Goal: Task Accomplishment & Management: Manage account settings

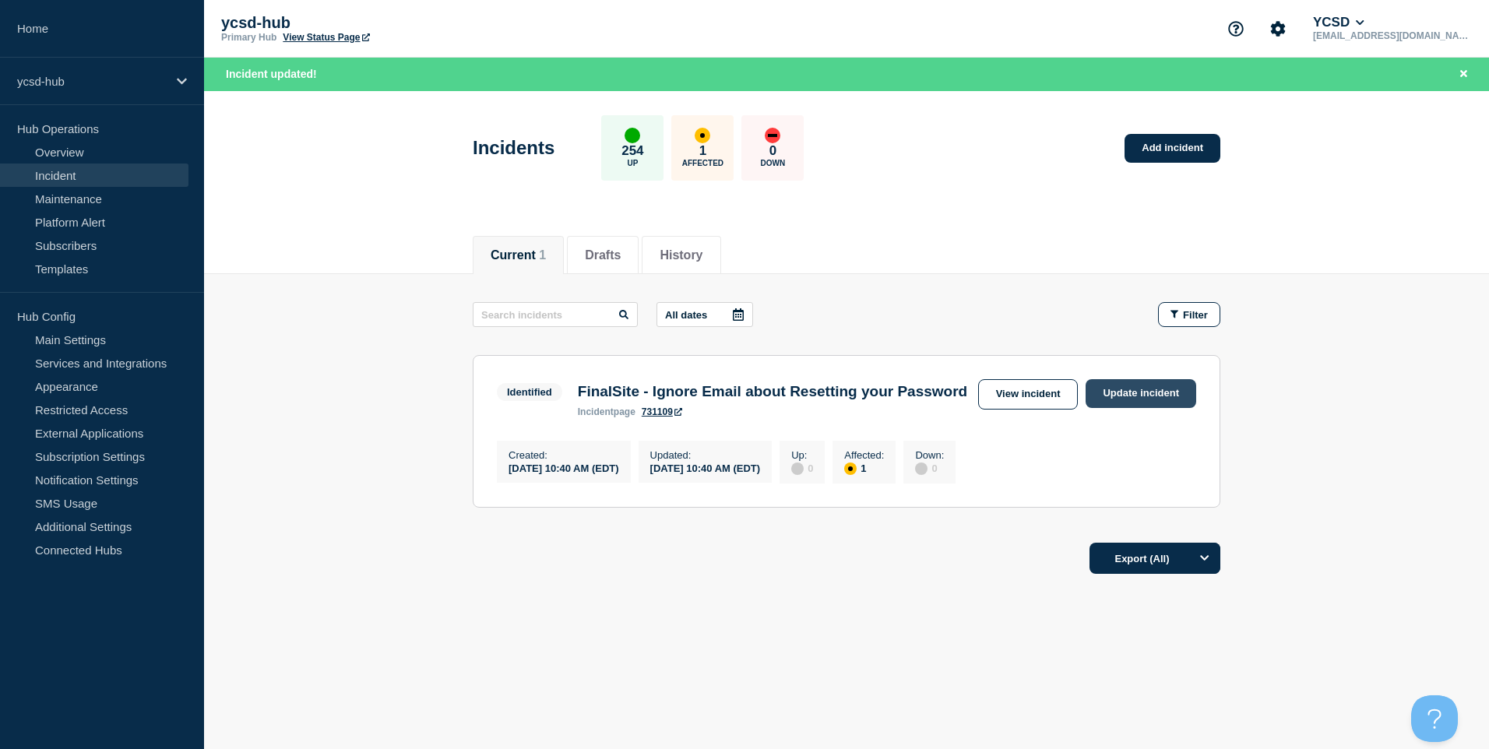
click at [1145, 389] on link "Update incident" at bounding box center [1141, 393] width 111 height 29
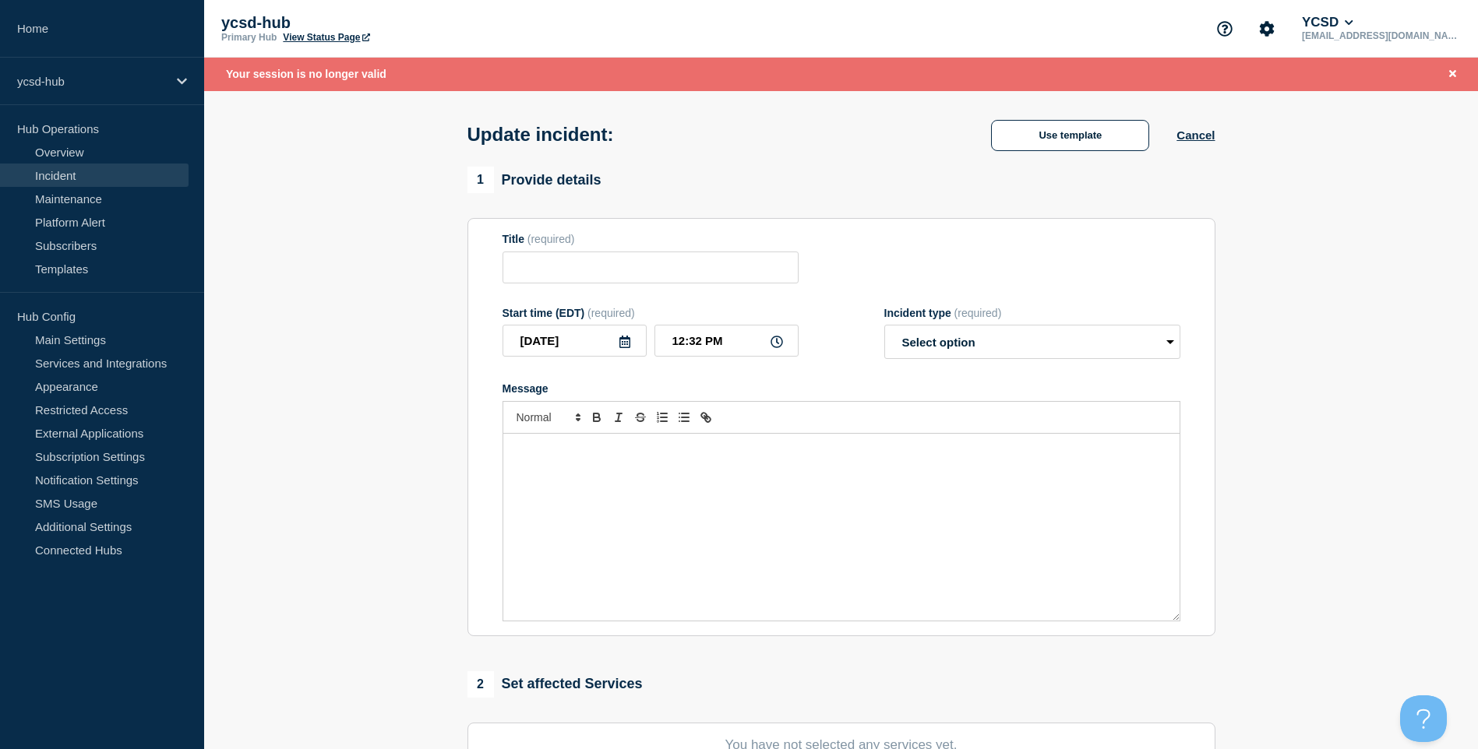
click at [716, 513] on div "Message" at bounding box center [841, 527] width 676 height 187
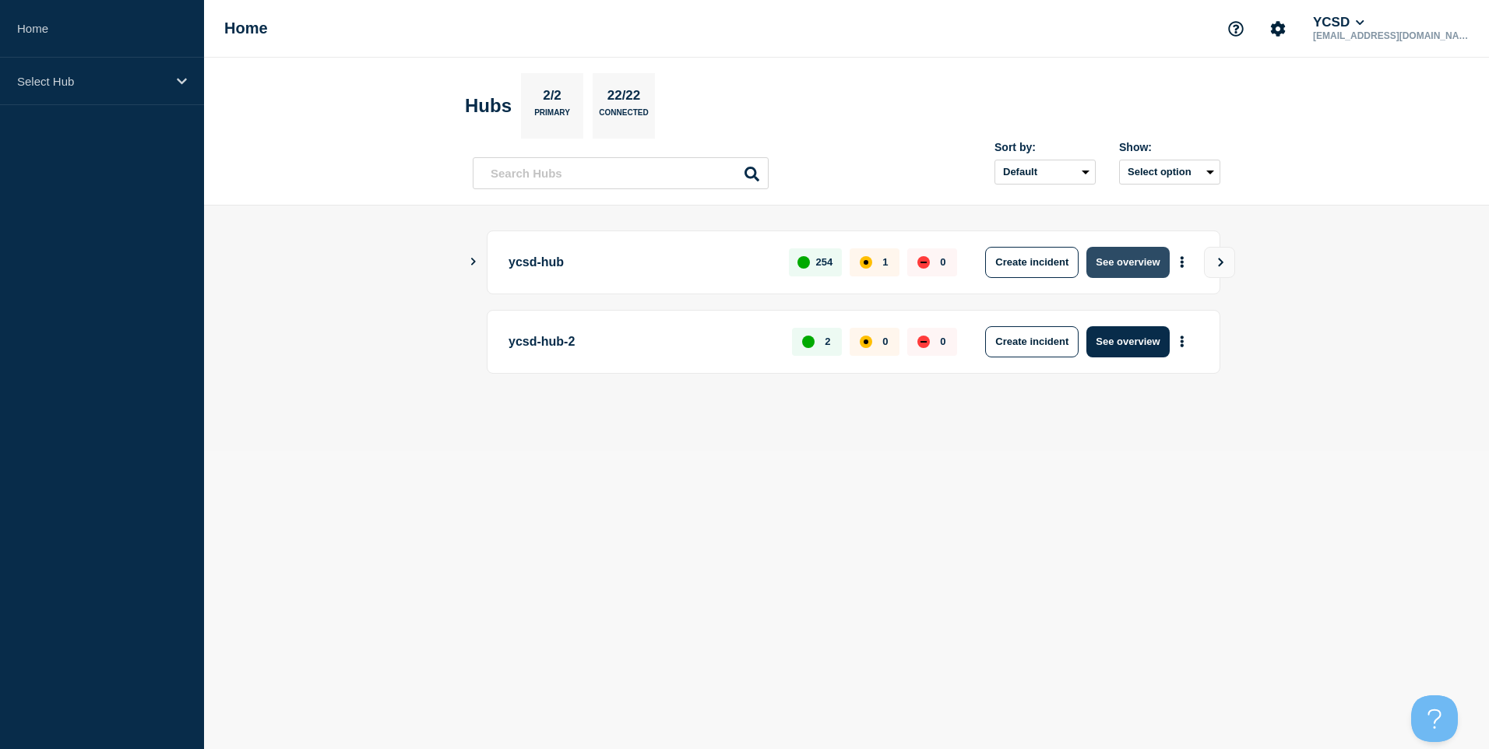
click at [1142, 274] on button "See overview" at bounding box center [1128, 262] width 83 height 31
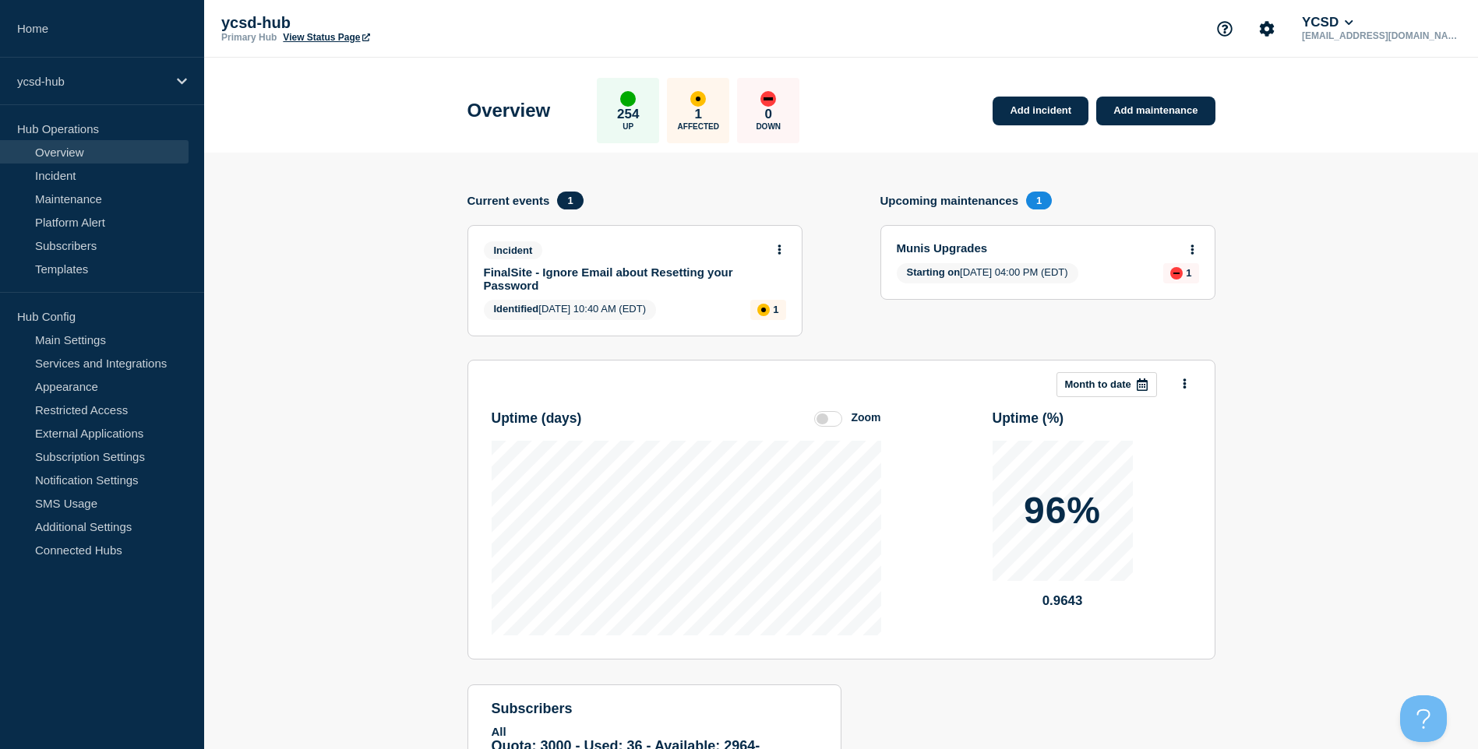
click at [784, 248] on button at bounding box center [779, 250] width 13 height 13
click at [802, 304] on link "Update incident" at bounding box center [779, 307] width 76 height 12
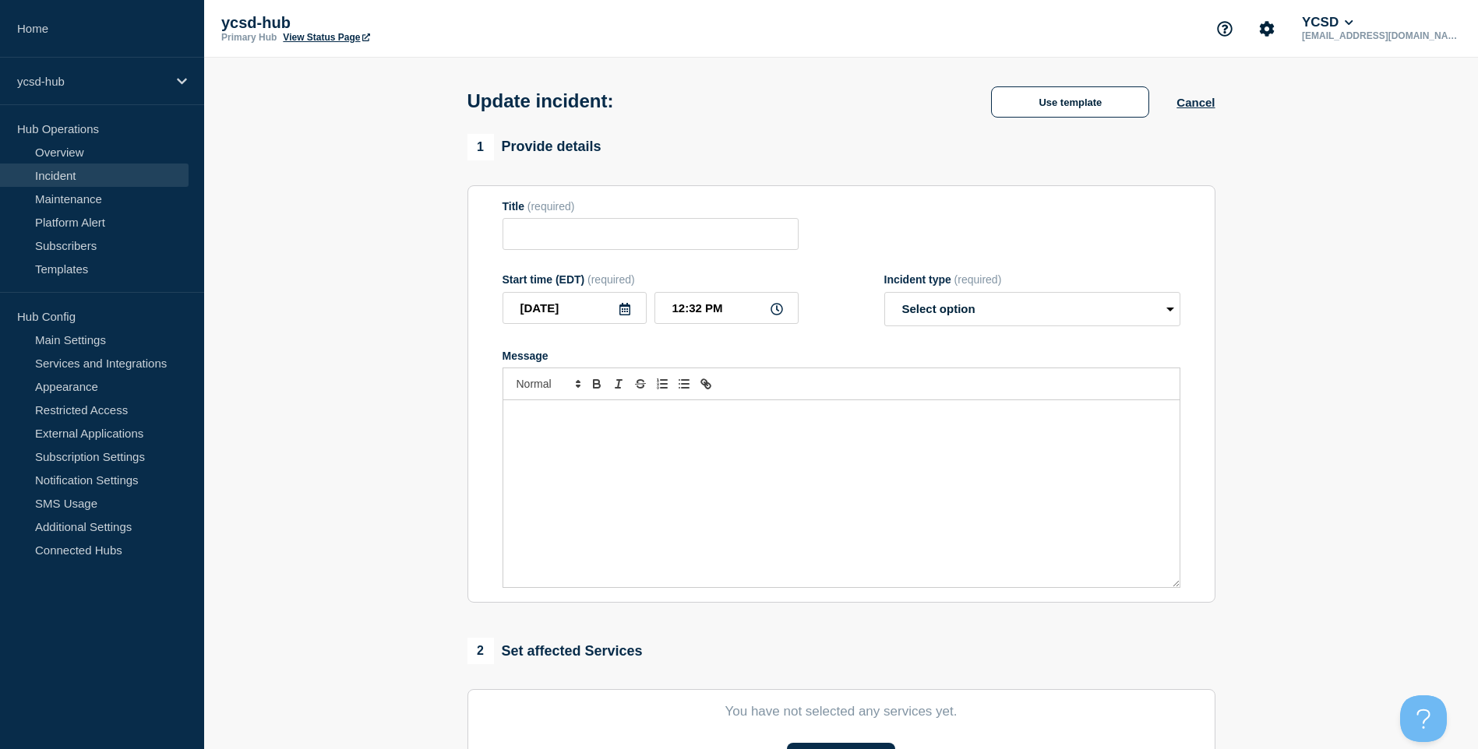
type input "FinalSite - Ignore Email about Resetting your Password"
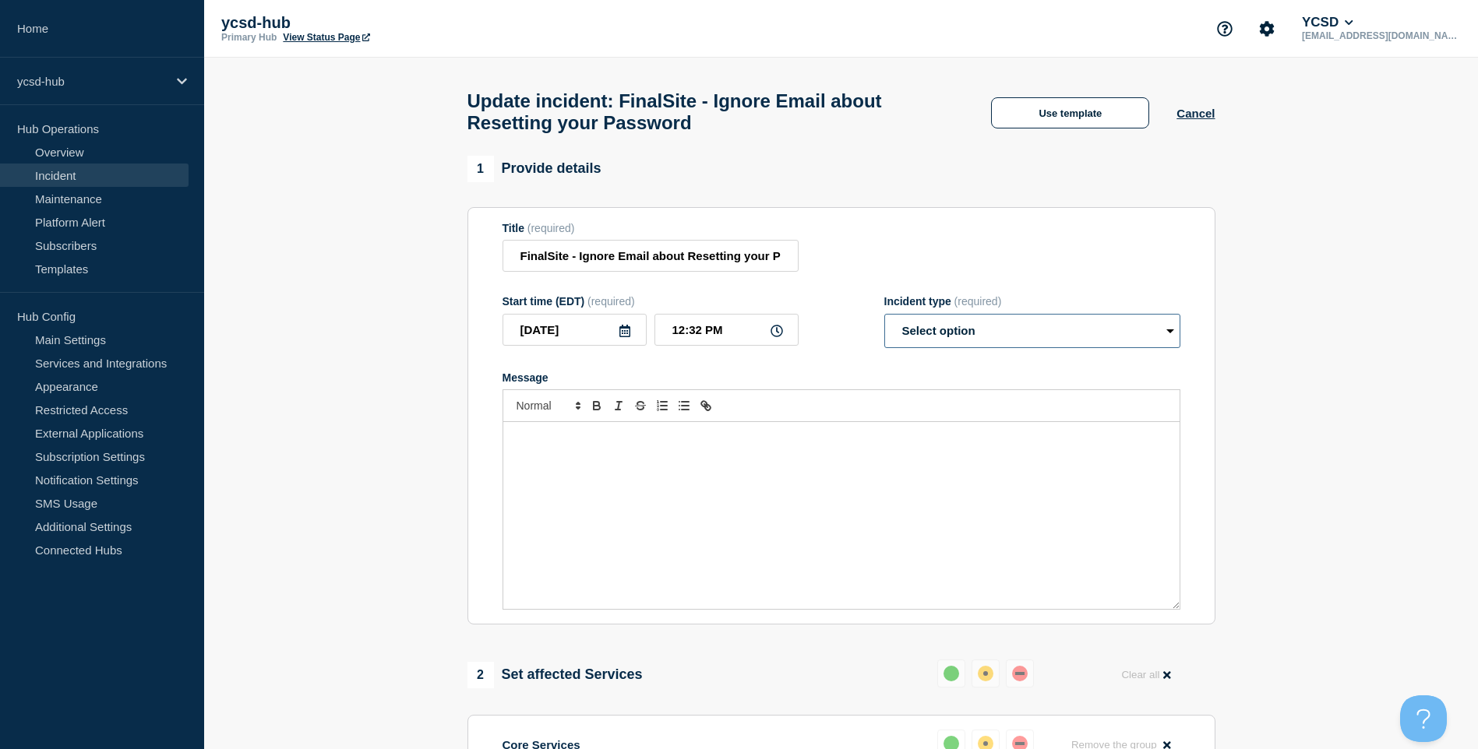
click at [1031, 337] on select "Select option Investigating Identified Monitoring Resolved" at bounding box center [1032, 331] width 296 height 34
select select "monitoring"
click at [884, 321] on select "Select option Investigating Identified Monitoring Resolved" at bounding box center [1032, 331] width 296 height 34
click at [852, 461] on div "Message" at bounding box center [841, 515] width 676 height 187
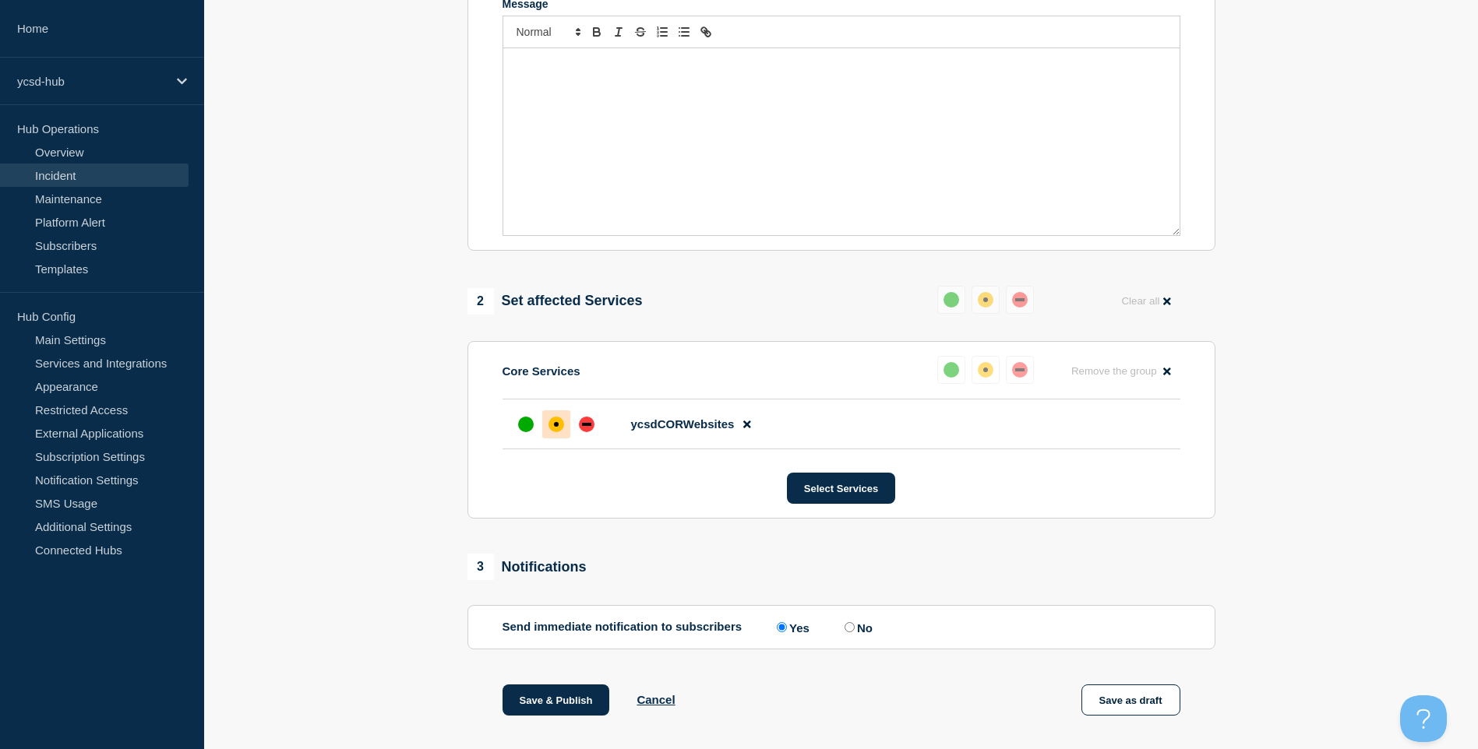
scroll to position [152, 0]
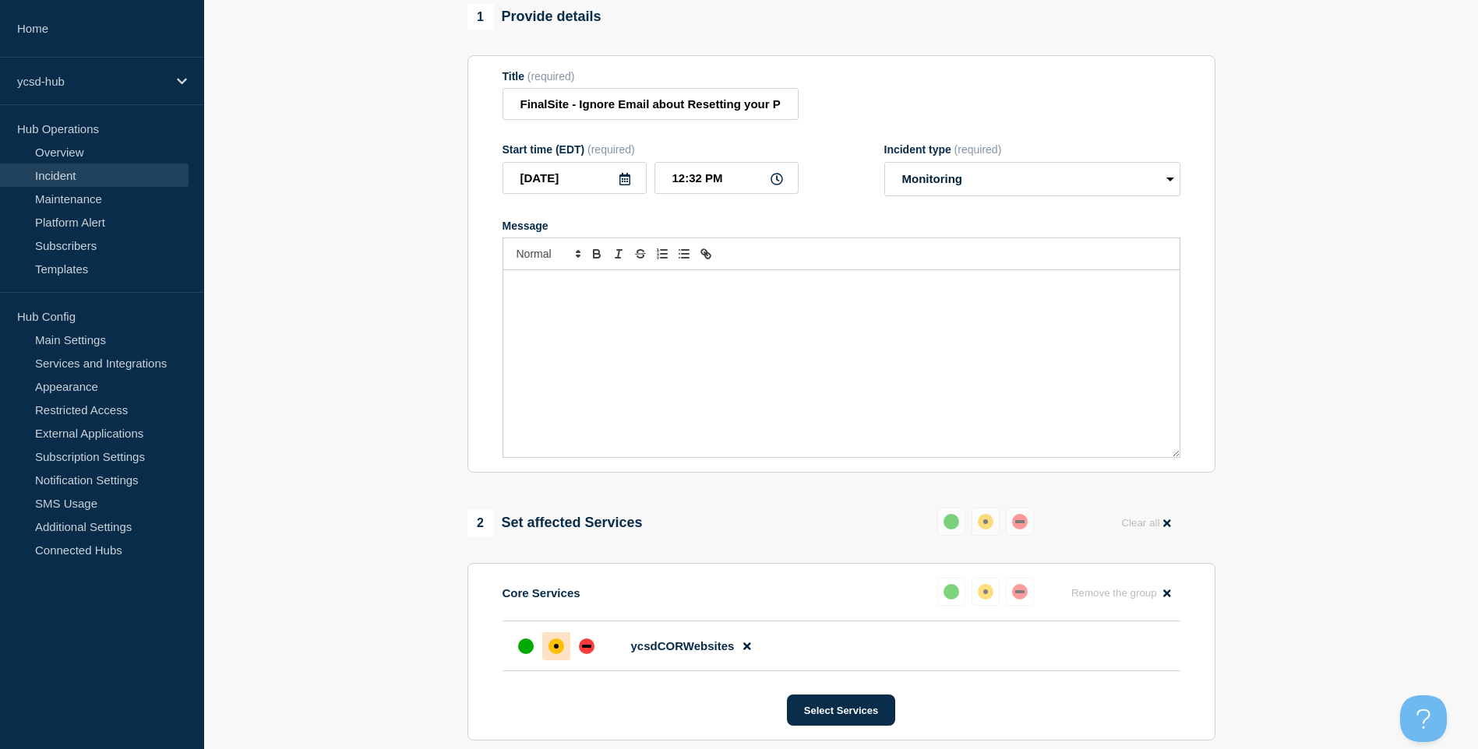
click at [873, 311] on div "Message" at bounding box center [841, 363] width 676 height 187
click at [952, 288] on p "YCSD IT and Communication departments are still reviewing the state of the" at bounding box center [841, 287] width 653 height 14
click at [1051, 284] on div "YCSD IT and Communication departments are still reviewing the state of the Fina…" at bounding box center [841, 363] width 676 height 187
drag, startPoint x: 659, startPoint y: 324, endPoint x: 488, endPoint y: 313, distance: 171.7
click at [488, 313] on section "Title (required) FinalSite - Ignore Email about Resetting your Password Start t…" at bounding box center [841, 264] width 748 height 418
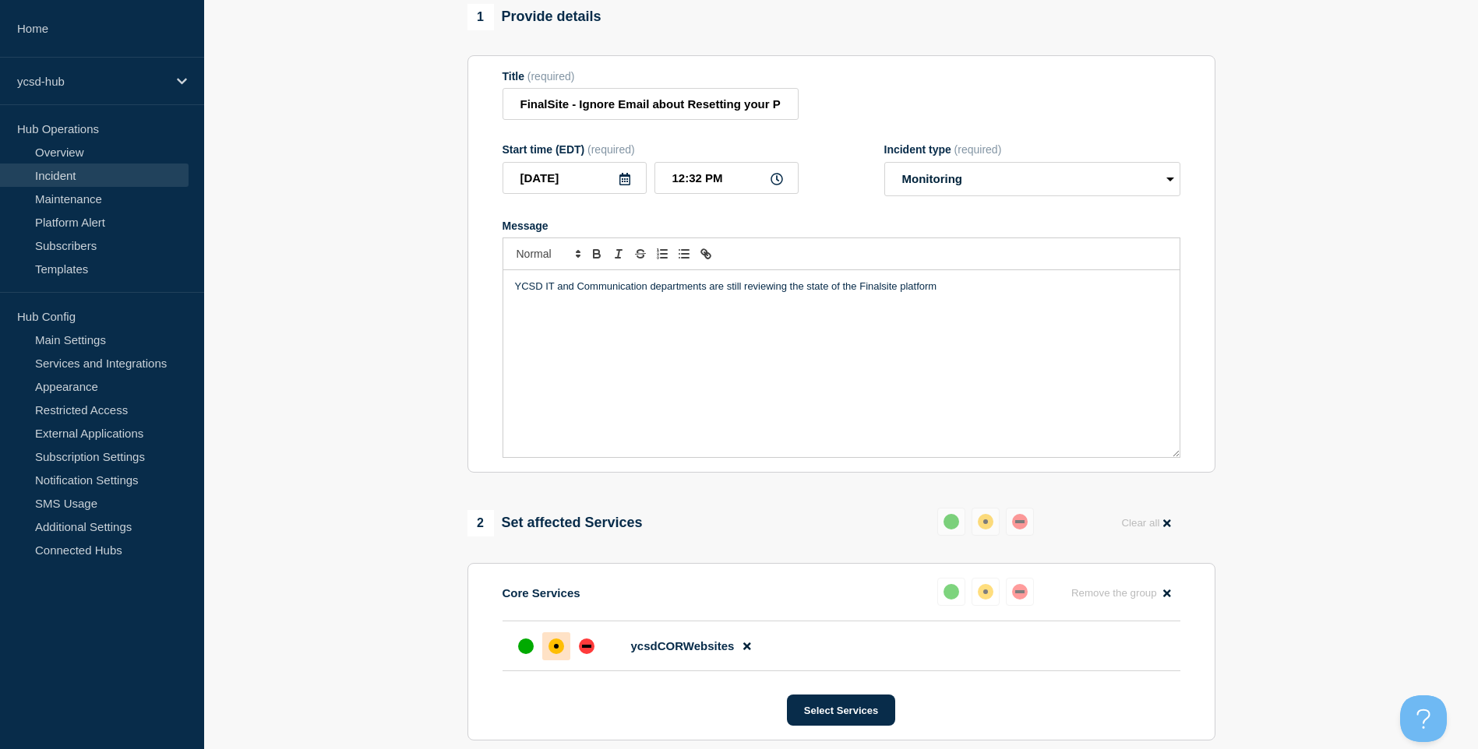
click at [776, 308] on p "Message" at bounding box center [841, 301] width 653 height 14
click at [770, 310] on p "At this time, users should not attempt to log into or use that system until we …" at bounding box center [841, 308] width 653 height 29
click at [872, 343] on div "YCSD IT and Communication departments are still reviewing the state of the Fina…" at bounding box center [841, 363] width 676 height 187
click at [1004, 294] on p "YCSD IT and Communication departments are still reviewing the state of the Fina…" at bounding box center [841, 287] width 653 height 14
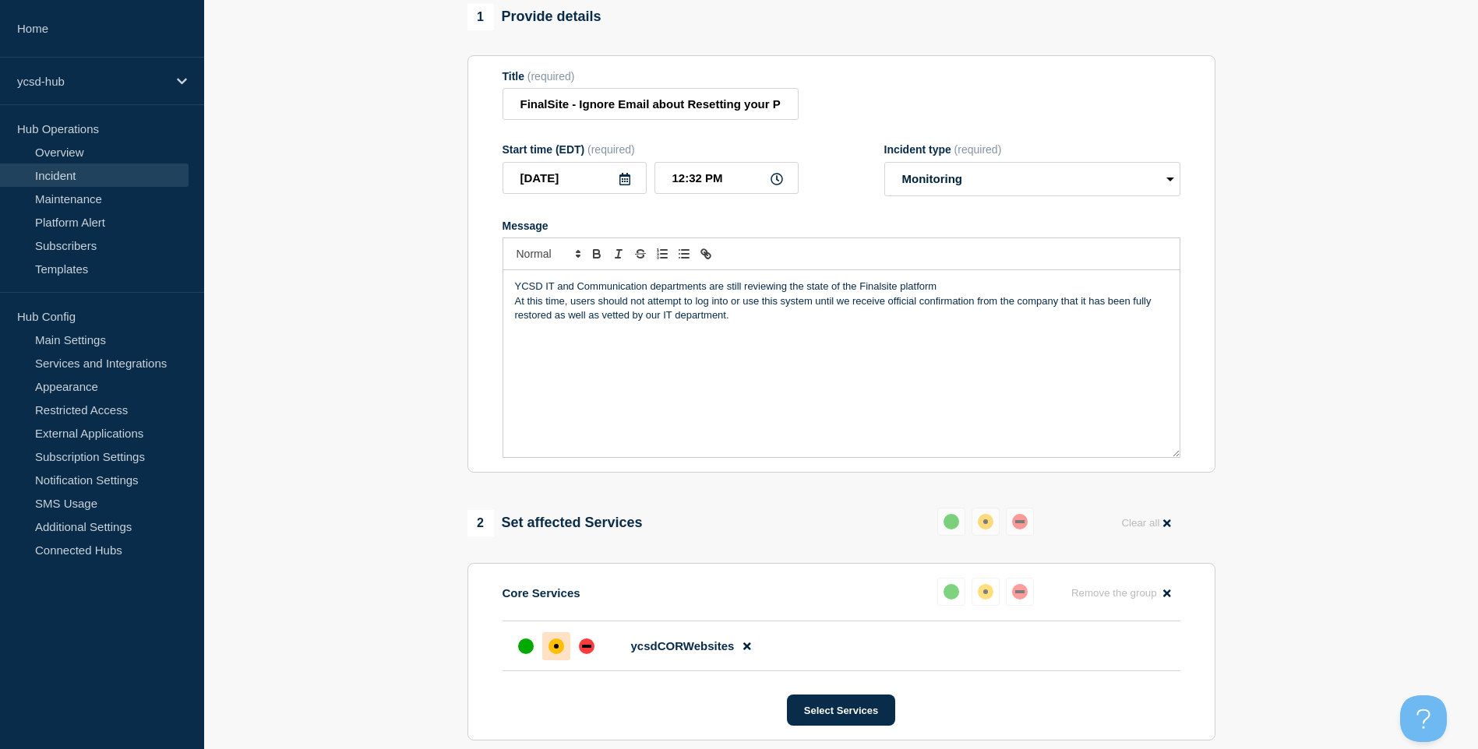
click at [968, 345] on div "YCSD IT and Communication departments are still reviewing the state of the Fina…" at bounding box center [841, 363] width 676 height 187
click at [902, 323] on p "At this time, users should not attempt to log into or use this system until we …" at bounding box center [841, 308] width 653 height 29
click at [1059, 294] on p "YCSD IT and Communication departments are still reviewing the state of the Fina…" at bounding box center [841, 287] width 653 height 14
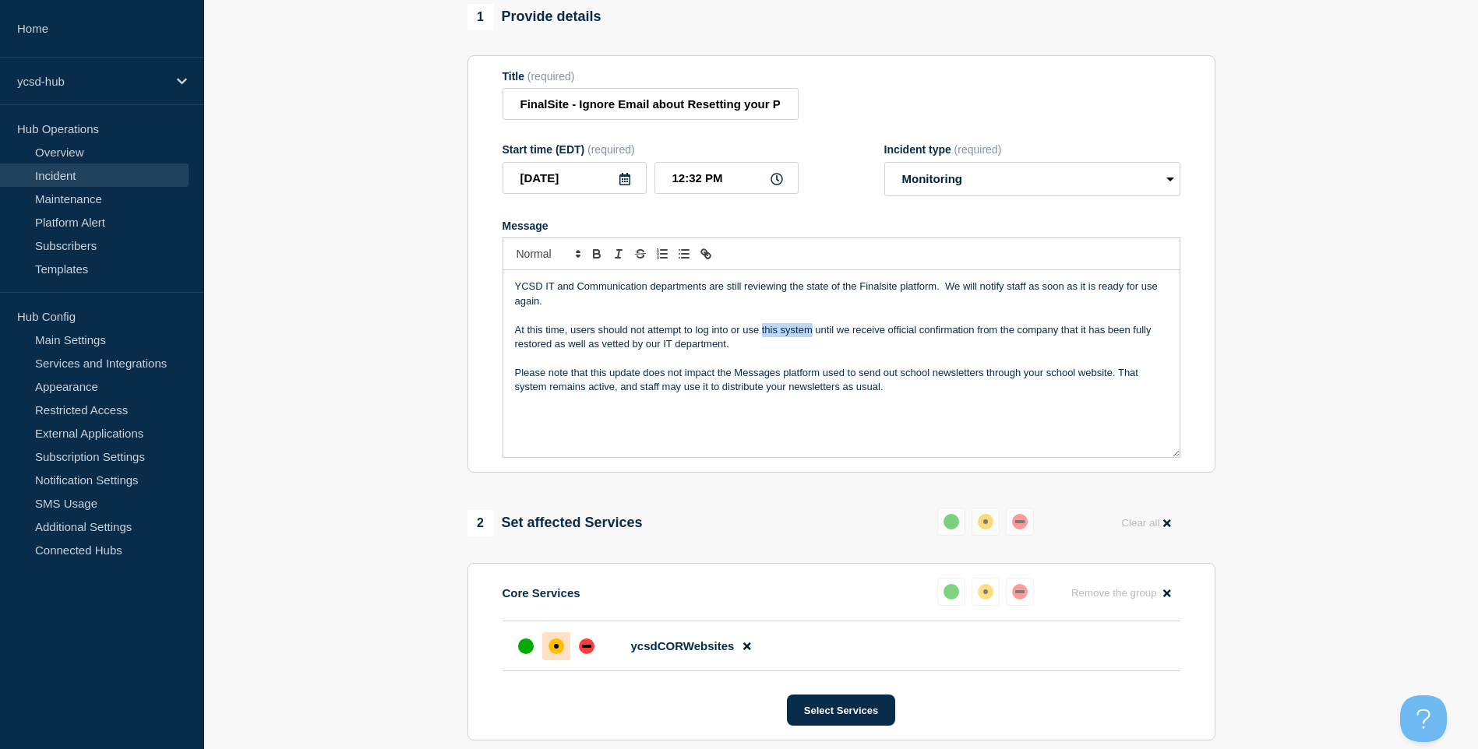
drag, startPoint x: 812, startPoint y: 337, endPoint x: 763, endPoint y: 337, distance: 49.1
click at [763, 337] on p "At this time, users should not attempt to log into or use this system until we …" at bounding box center [841, 337] width 653 height 29
drag, startPoint x: 799, startPoint y: 338, endPoint x: 510, endPoint y: 343, distance: 289.0
click at [510, 343] on div "YCSD IT and Communication departments are still reviewing the state of the Fina…" at bounding box center [841, 363] width 676 height 187
click at [599, 260] on icon "Toggle bold text" at bounding box center [597, 254] width 14 height 14
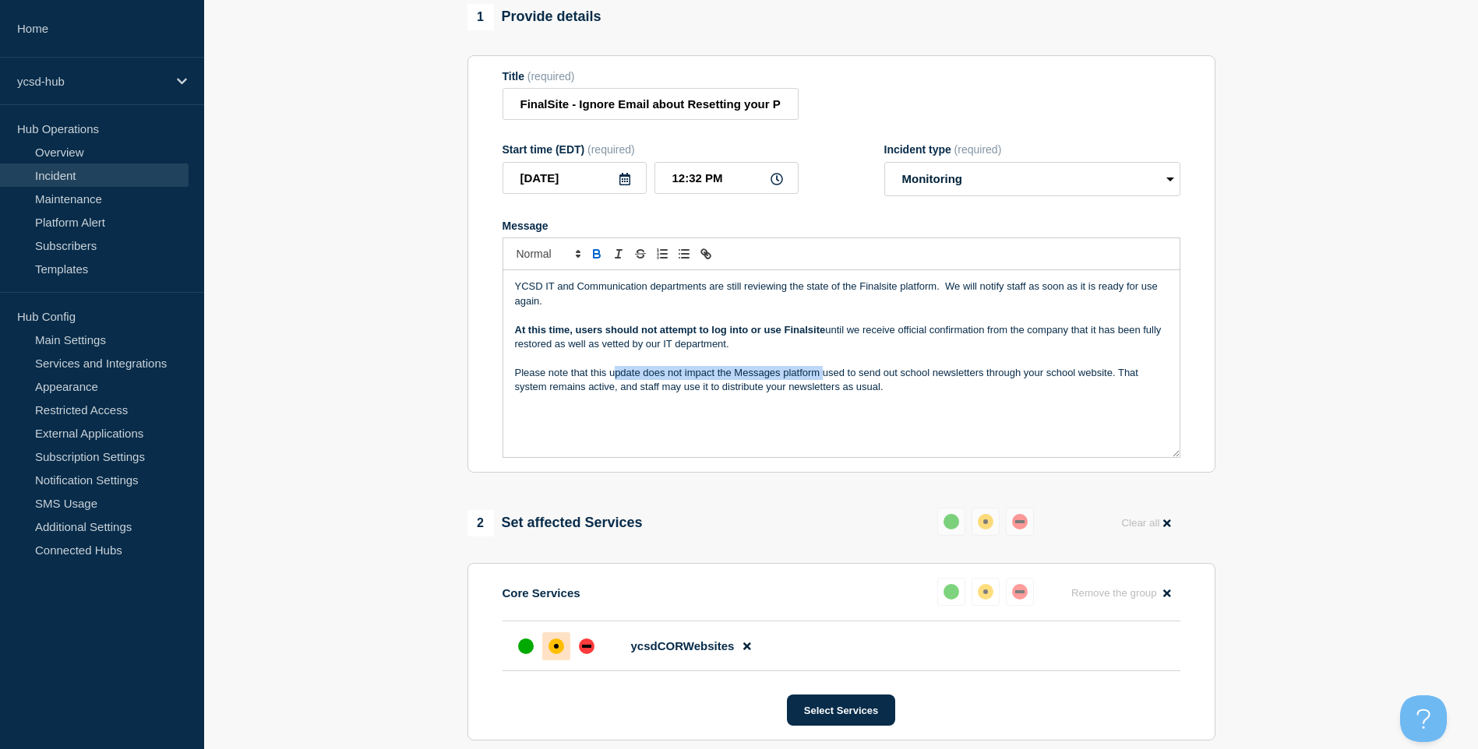
drag, startPoint x: 613, startPoint y: 378, endPoint x: 821, endPoint y: 381, distance: 208.0
click at [821, 381] on p "Please note that this update does not impact the Messages platform used to send…" at bounding box center [841, 380] width 653 height 29
click at [682, 388] on p "Please note that this update does not impact the Messages platform used to send…" at bounding box center [841, 380] width 653 height 29
drag, startPoint x: 514, startPoint y: 377, endPoint x: 564, endPoint y: 379, distance: 49.9
click at [564, 379] on p "Please note that this update does not impact the Messages platform used to send…" at bounding box center [841, 380] width 653 height 29
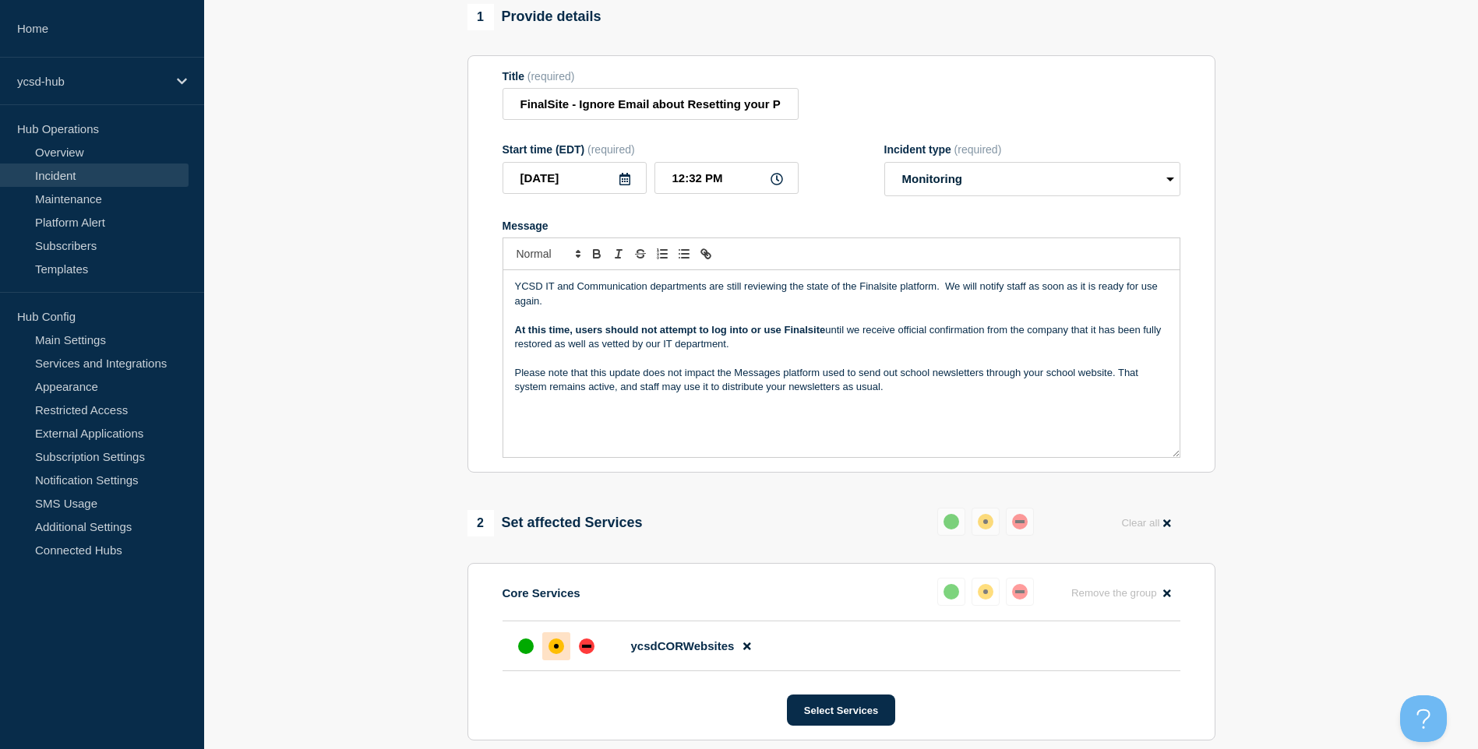
click at [566, 379] on p "Please note that this update does not impact the Messages platform used to send…" at bounding box center [841, 380] width 653 height 29
drag, startPoint x: 590, startPoint y: 379, endPoint x: 570, endPoint y: 376, distance: 20.5
click at [570, 376] on p "Please note: that this update does not impact the Messages platform used to sen…" at bounding box center [841, 380] width 653 height 29
drag, startPoint x: 577, startPoint y: 380, endPoint x: 512, endPoint y: 380, distance: 65.4
click at [512, 380] on div "YCSD IT and Communication departments are still reviewing the state of the Fina…" at bounding box center [841, 363] width 676 height 187
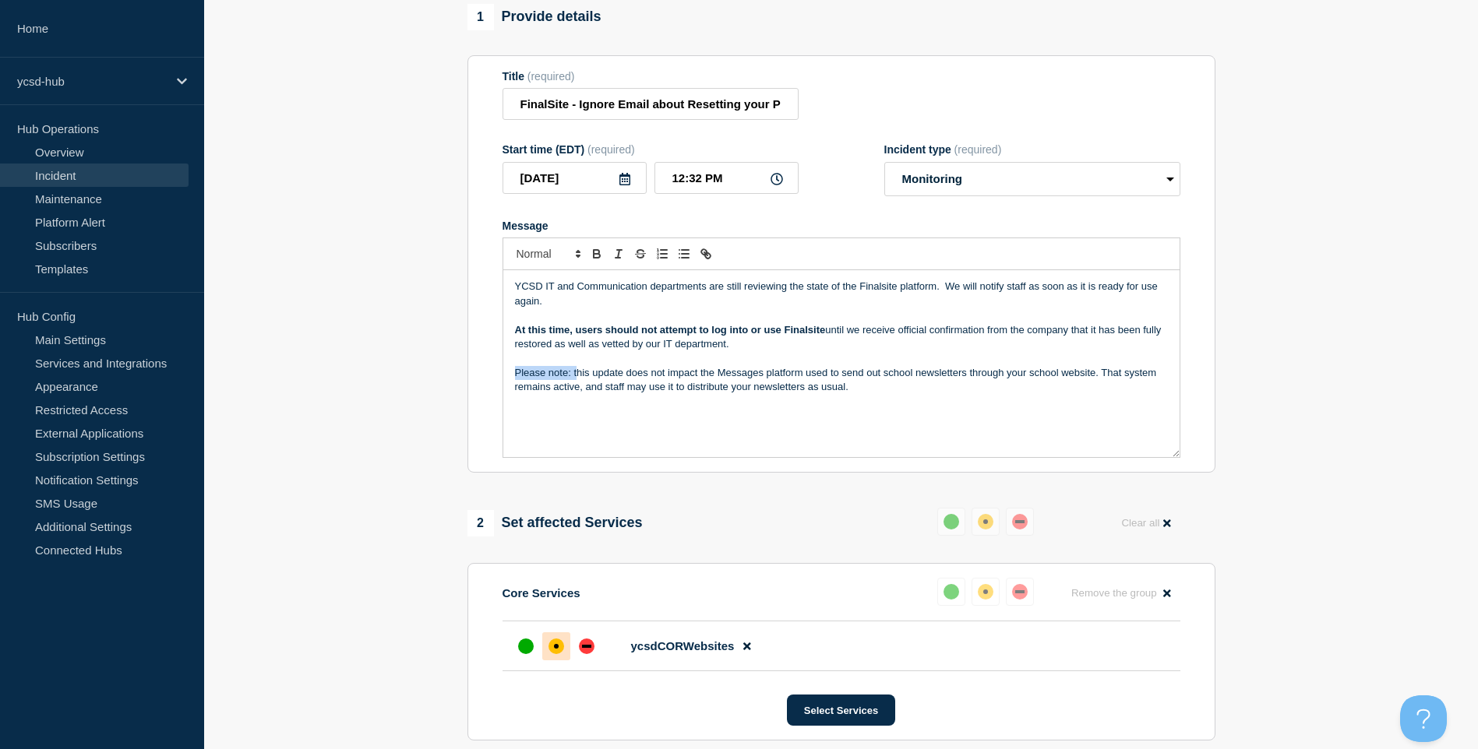
click at [573, 379] on p "Please note: this update does not impact the Messages platform used to send out…" at bounding box center [841, 380] width 653 height 29
click at [568, 379] on p "Please note: this update does not impact the Messages platform used to send out…" at bounding box center [841, 380] width 653 height 29
click at [569, 379] on p "Please note: this update does not impact the Messages platform used to send out…" at bounding box center [841, 380] width 653 height 29
drag, startPoint x: 572, startPoint y: 380, endPoint x: 508, endPoint y: 379, distance: 63.9
click at [508, 379] on div "YCSD IT and Communication departments are still reviewing the state of the Fina…" at bounding box center [841, 363] width 676 height 187
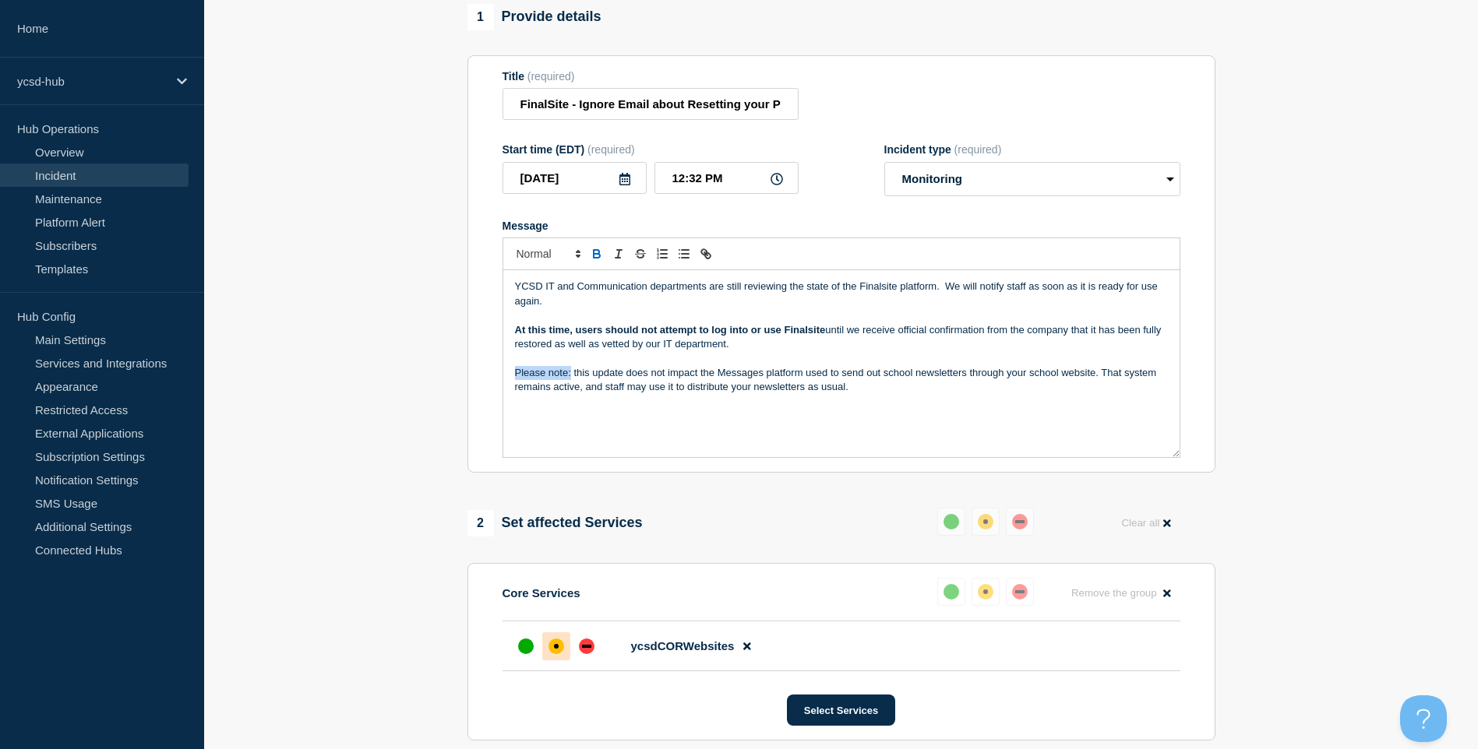
click at [597, 258] on icon "Toggle bold text" at bounding box center [597, 256] width 6 height 4
click at [686, 352] on p "At this time, users should not attempt to log into or use Finalsite until we re…" at bounding box center [841, 337] width 653 height 29
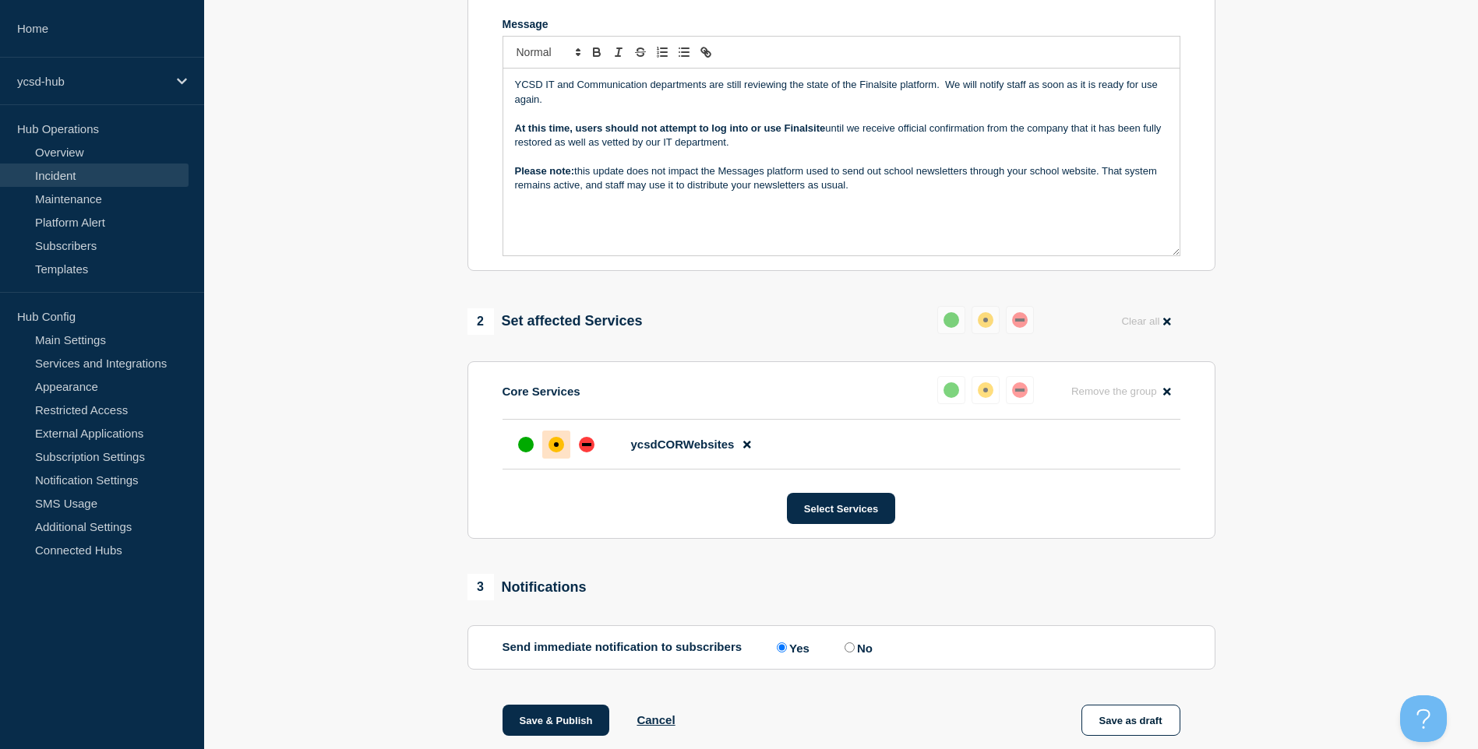
scroll to position [156, 0]
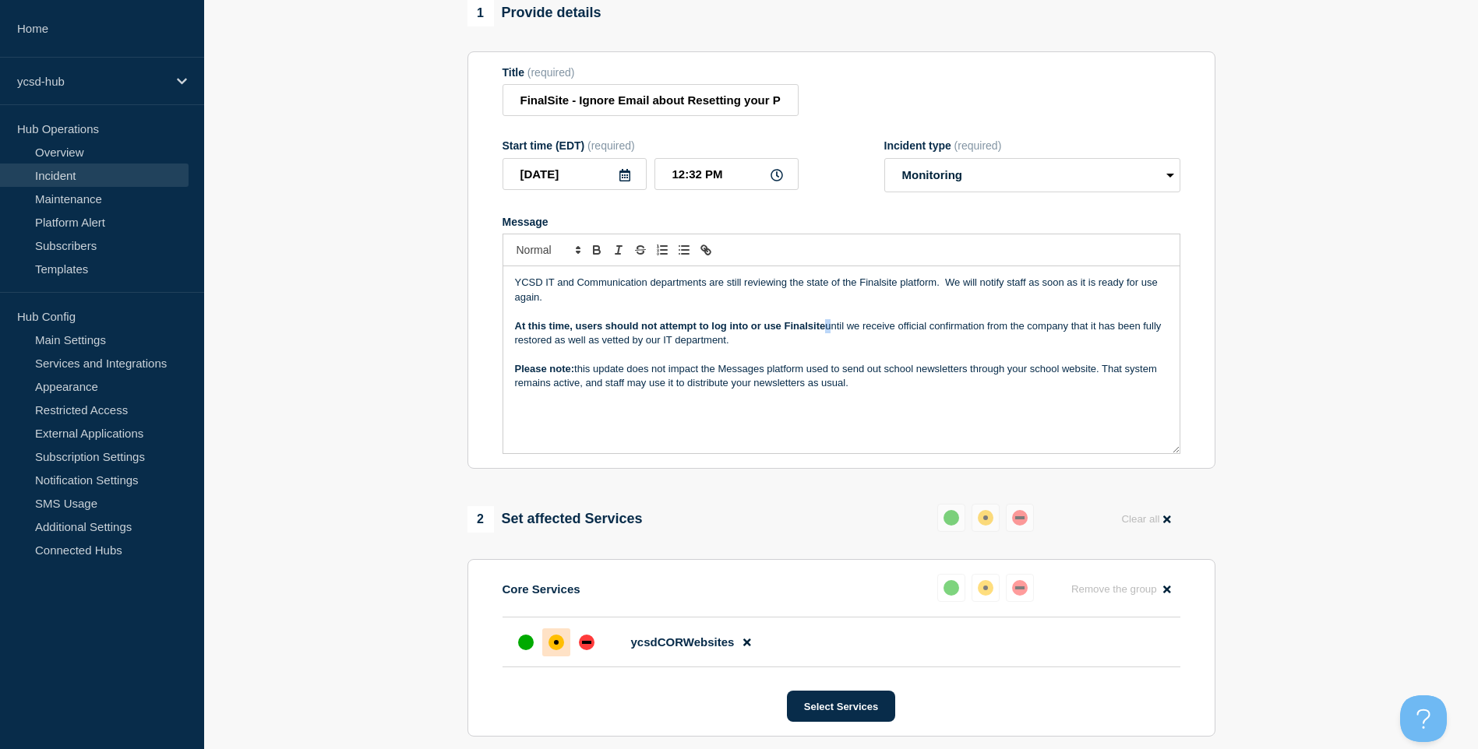
click at [827, 334] on p "At this time, users should not attempt to log into or use Finalsite until we re…" at bounding box center [841, 333] width 653 height 29
click at [788, 332] on strong "At this time, users should not attempt to log into or use Finalsite" at bounding box center [670, 326] width 311 height 12
drag, startPoint x: 696, startPoint y: 305, endPoint x: 555, endPoint y: 270, distance: 144.5
click at [555, 270] on div "YCSD IT and Communication departments are still reviewing the state of the Fina…" at bounding box center [841, 344] width 678 height 220
click at [791, 305] on p "YCSD IT and Communication departments are still reviewing the state of the Fina…" at bounding box center [841, 290] width 653 height 29
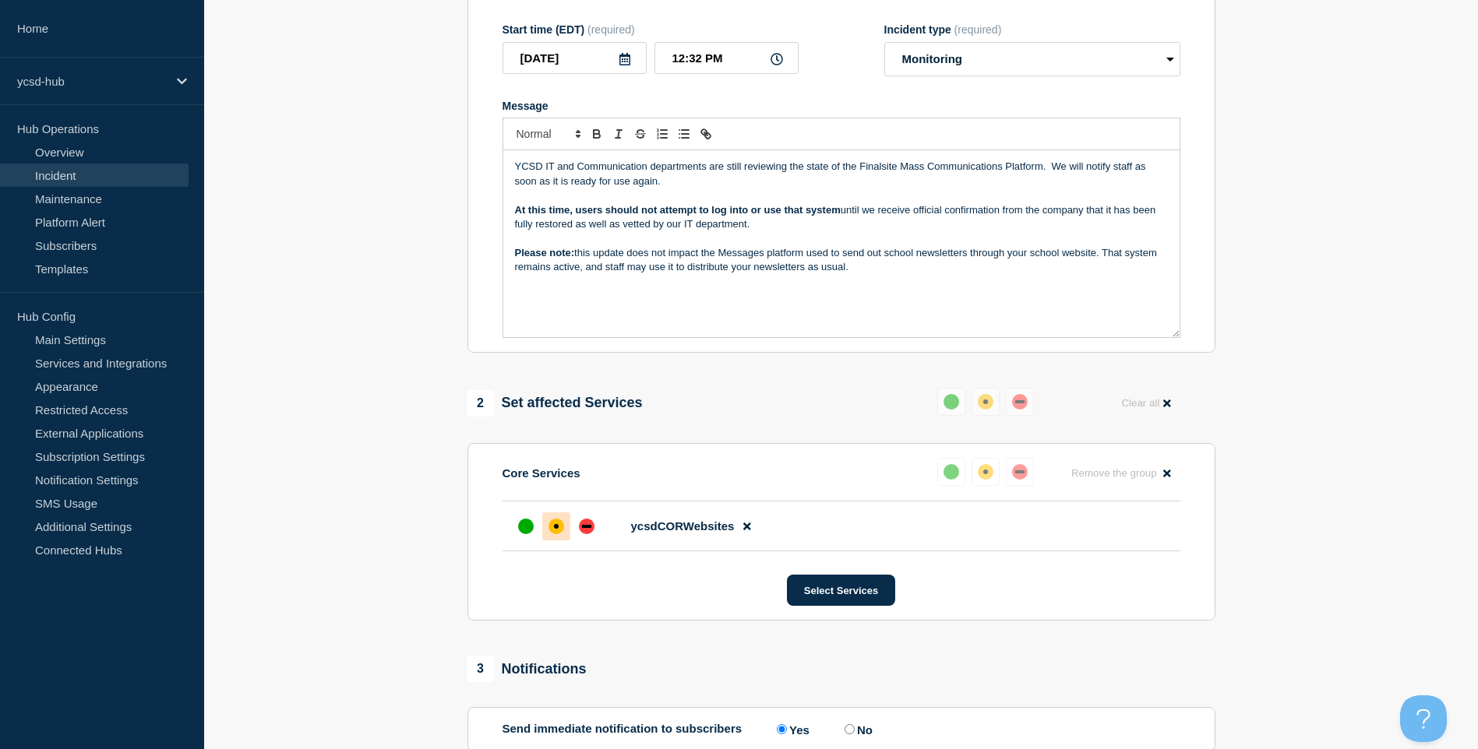
scroll to position [0, 0]
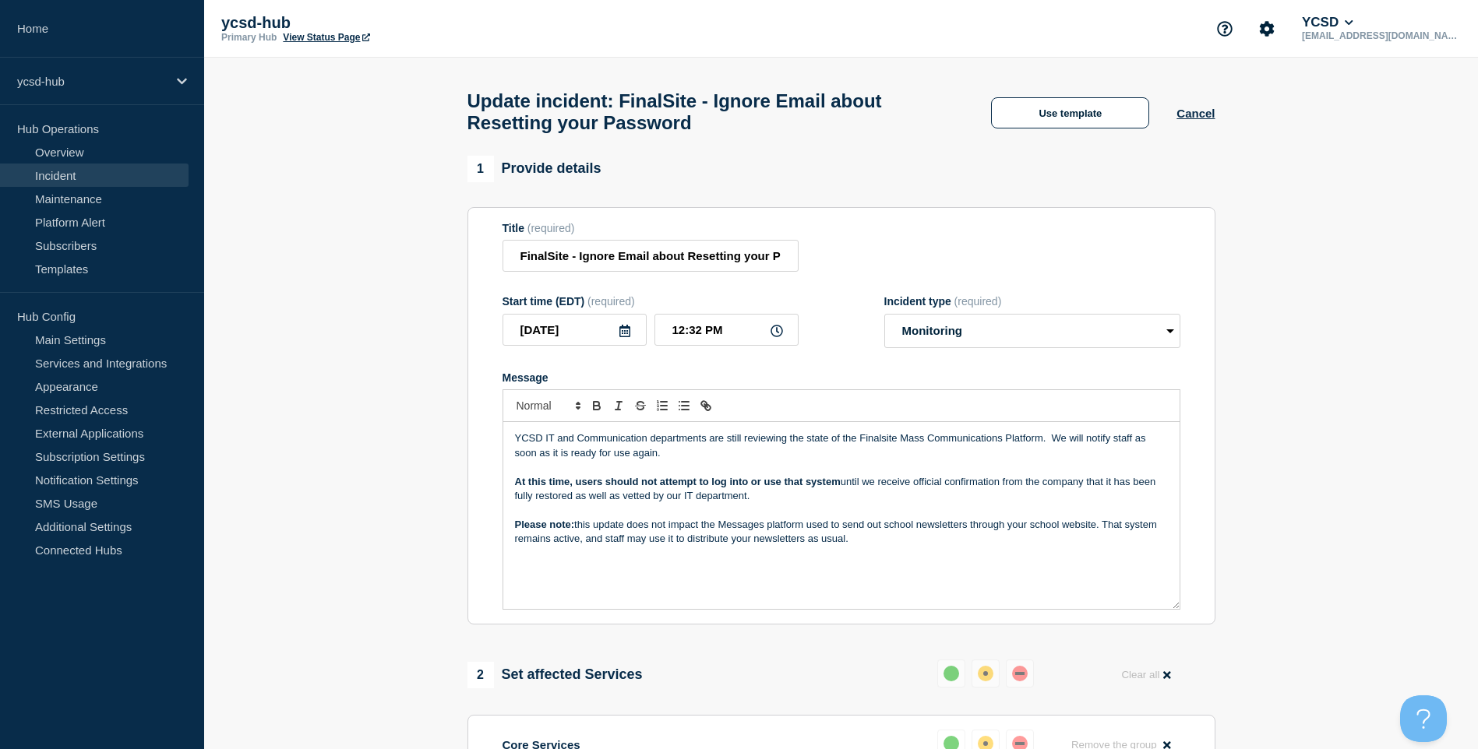
drag, startPoint x: 581, startPoint y: 533, endPoint x: 885, endPoint y: 548, distance: 304.1
click at [885, 547] on p "Please note: this update does not impact the Messages platform used to send out…" at bounding box center [841, 532] width 653 height 29
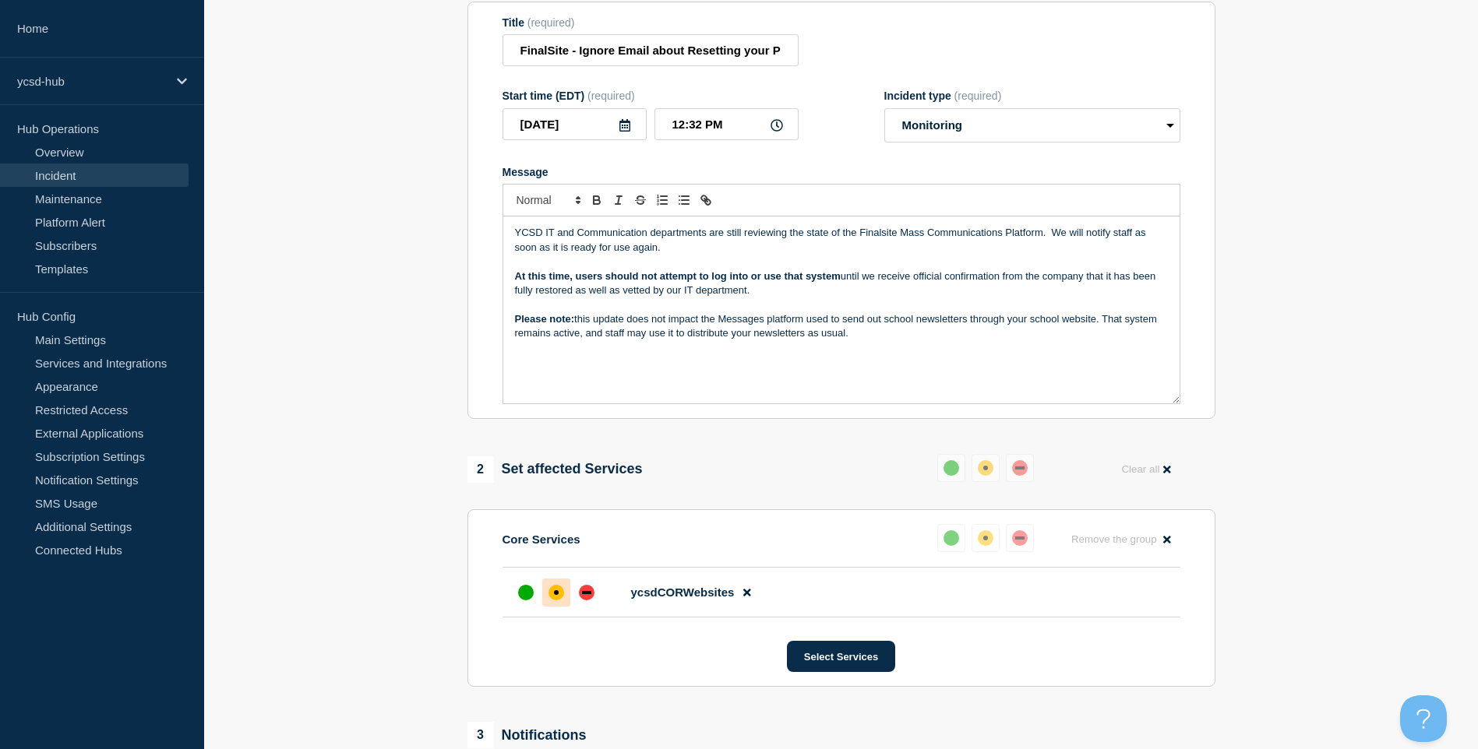
scroll to position [541, 0]
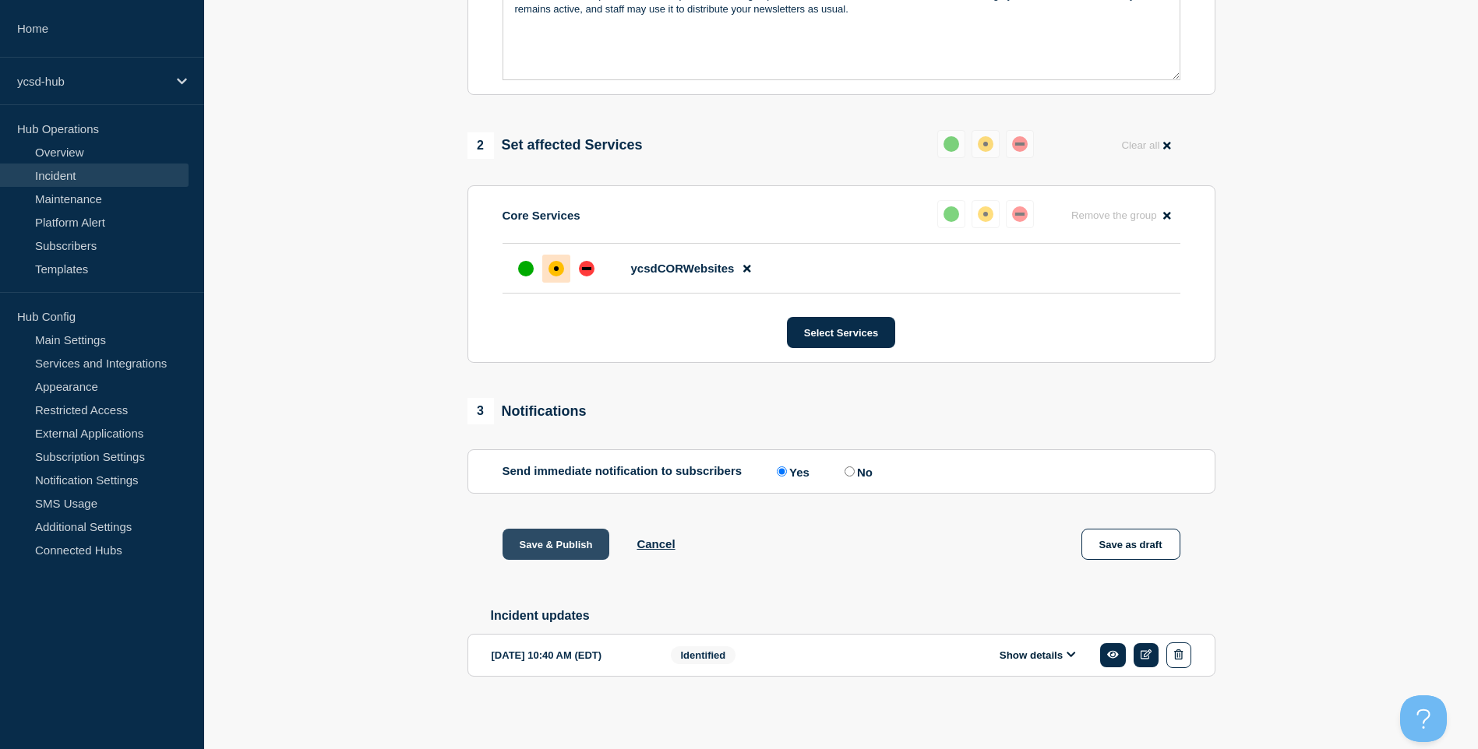
click at [560, 542] on button "Save & Publish" at bounding box center [555, 544] width 107 height 31
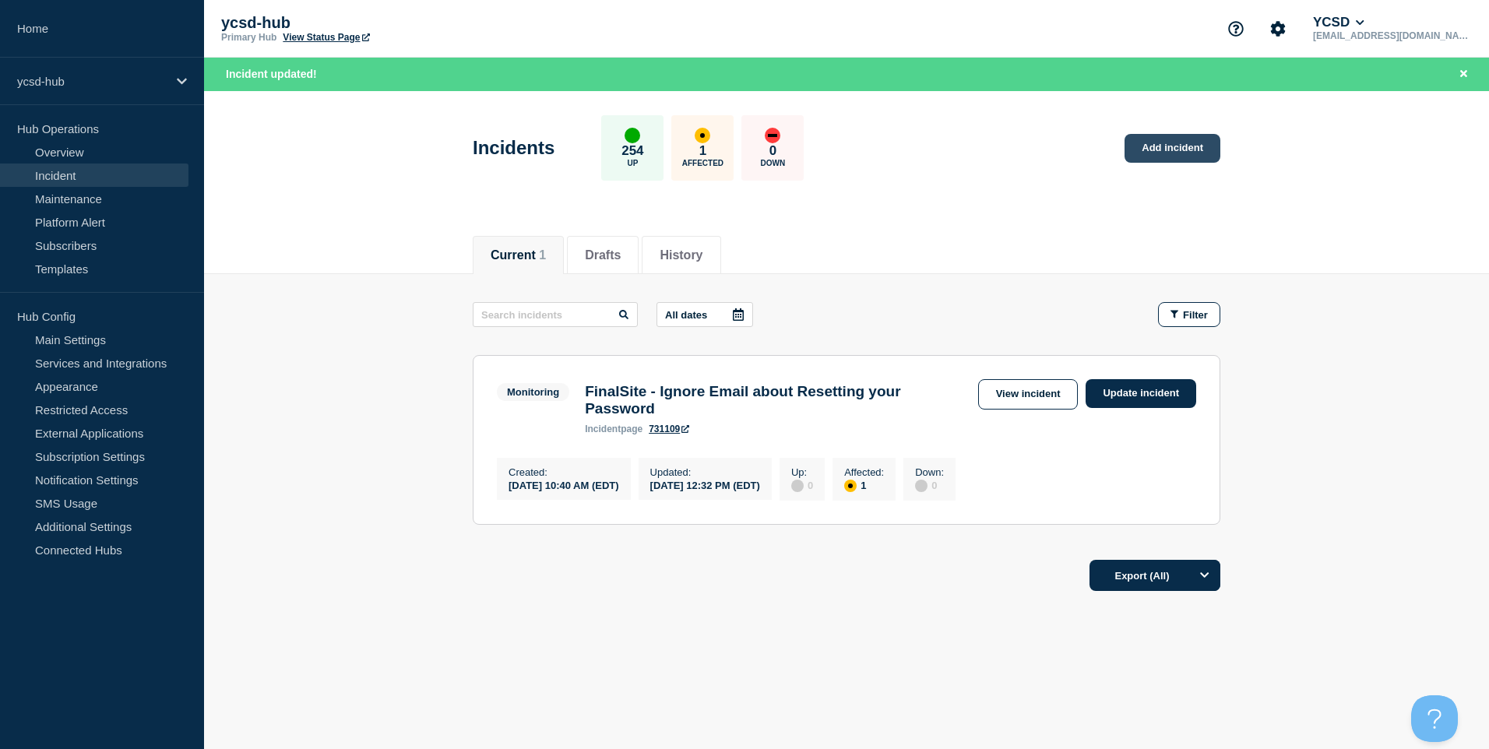
click at [1172, 158] on link "Add incident" at bounding box center [1173, 148] width 96 height 29
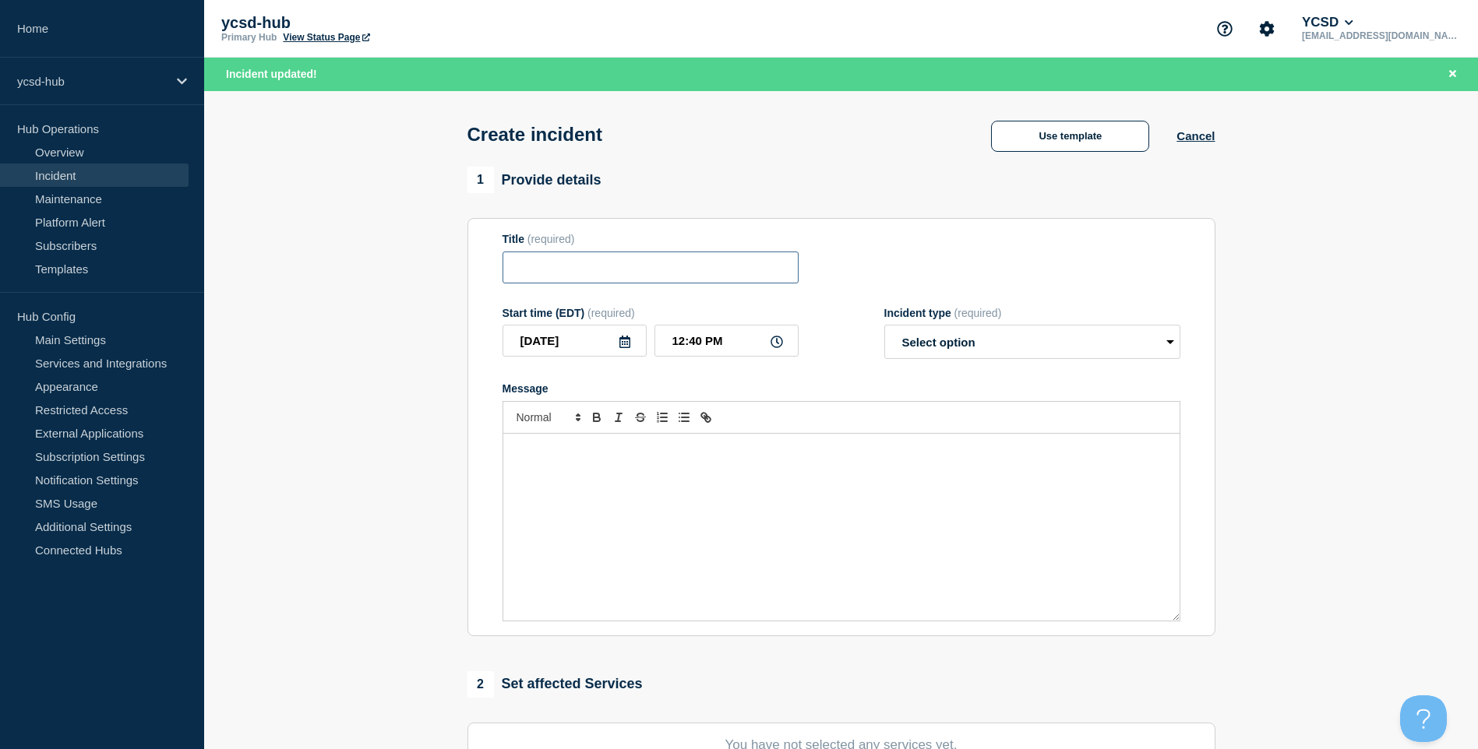
click at [661, 270] on input "Title" at bounding box center [650, 268] width 296 height 32
type input "YCSDweb Sites are currently down - Student Info, Progress Tracker ect"
drag, startPoint x: 1033, startPoint y: 331, endPoint x: 1021, endPoint y: 346, distance: 18.9
click at [1033, 331] on select "Select option Investigating Identified Monitoring" at bounding box center [1032, 342] width 296 height 34
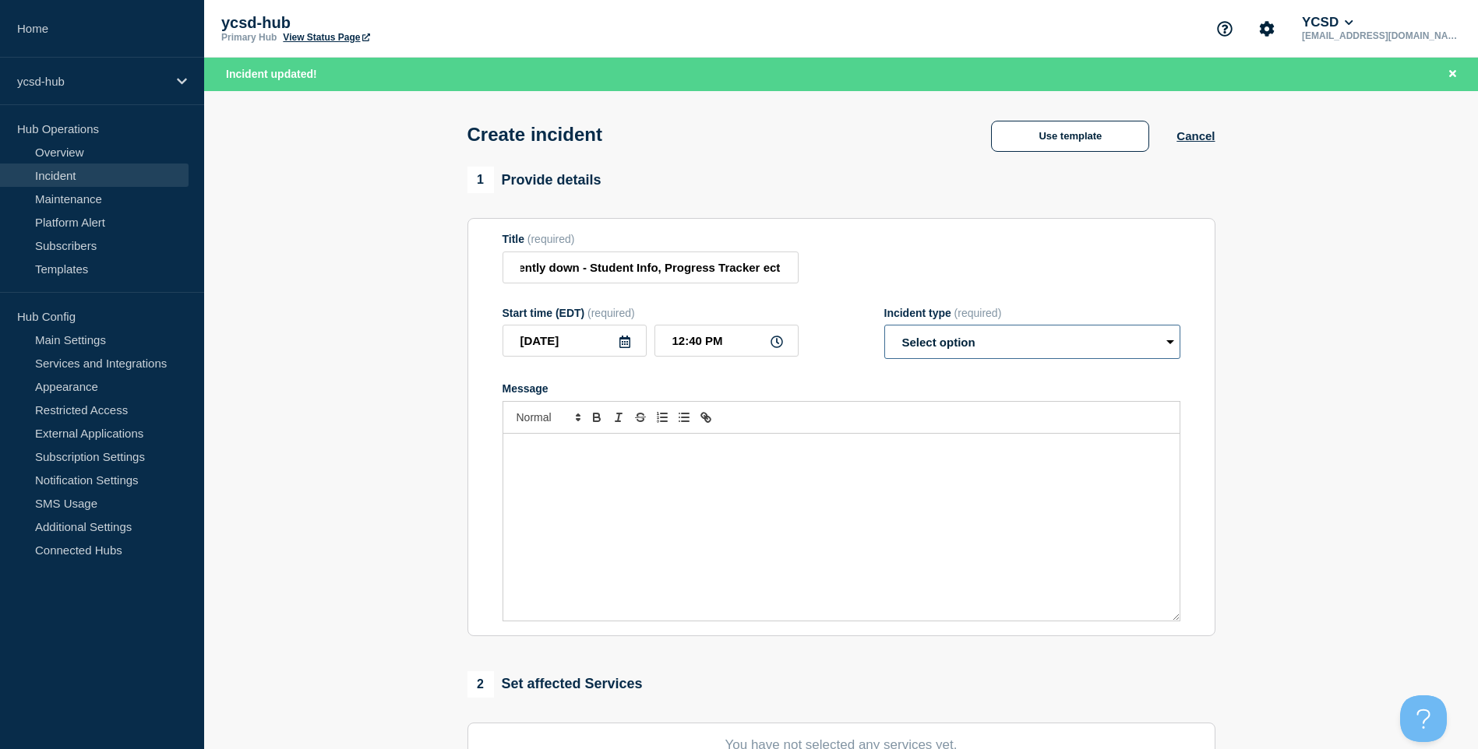
scroll to position [0, 0]
select select "investigating"
click at [884, 329] on select "Select option Investigating Identified Monitoring" at bounding box center [1032, 342] width 296 height 34
click at [780, 530] on div "Message" at bounding box center [841, 527] width 676 height 187
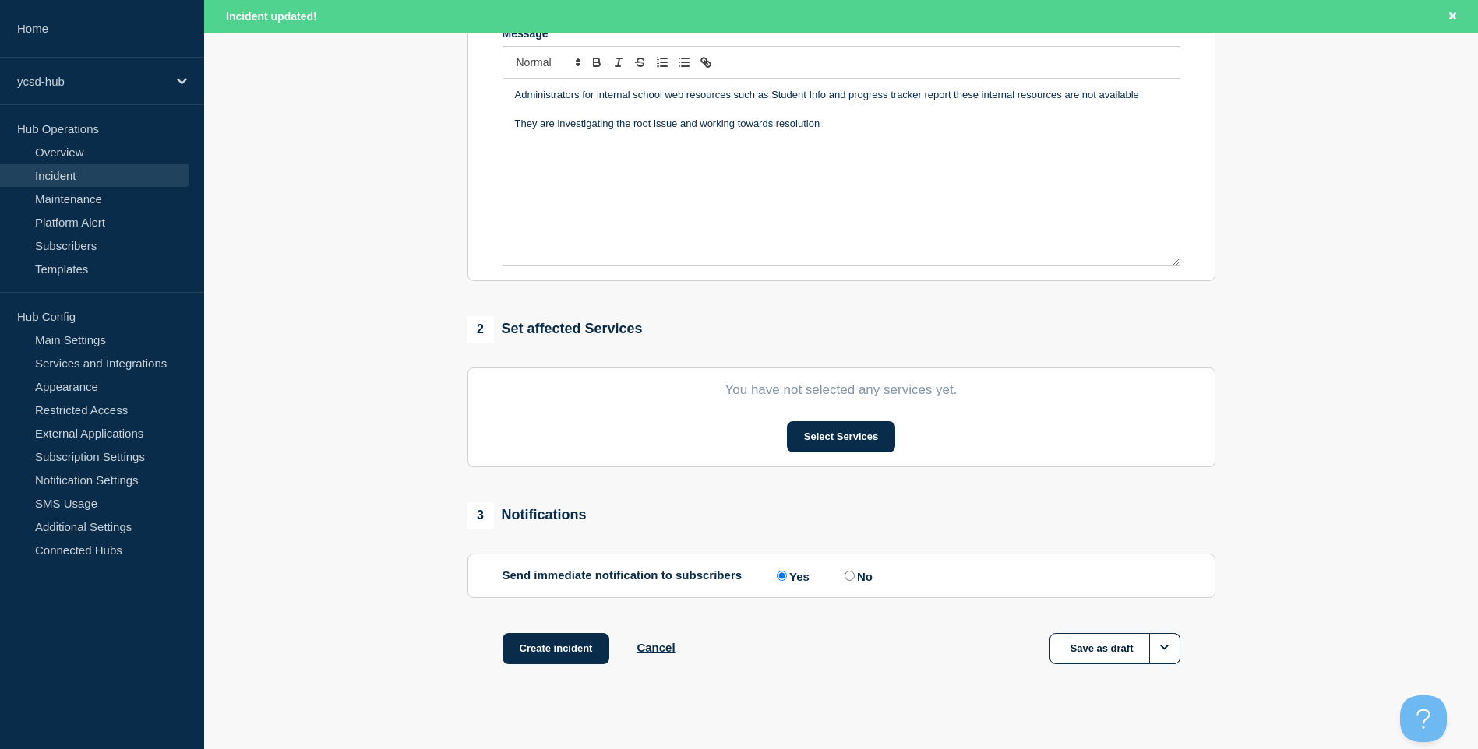
scroll to position [375, 0]
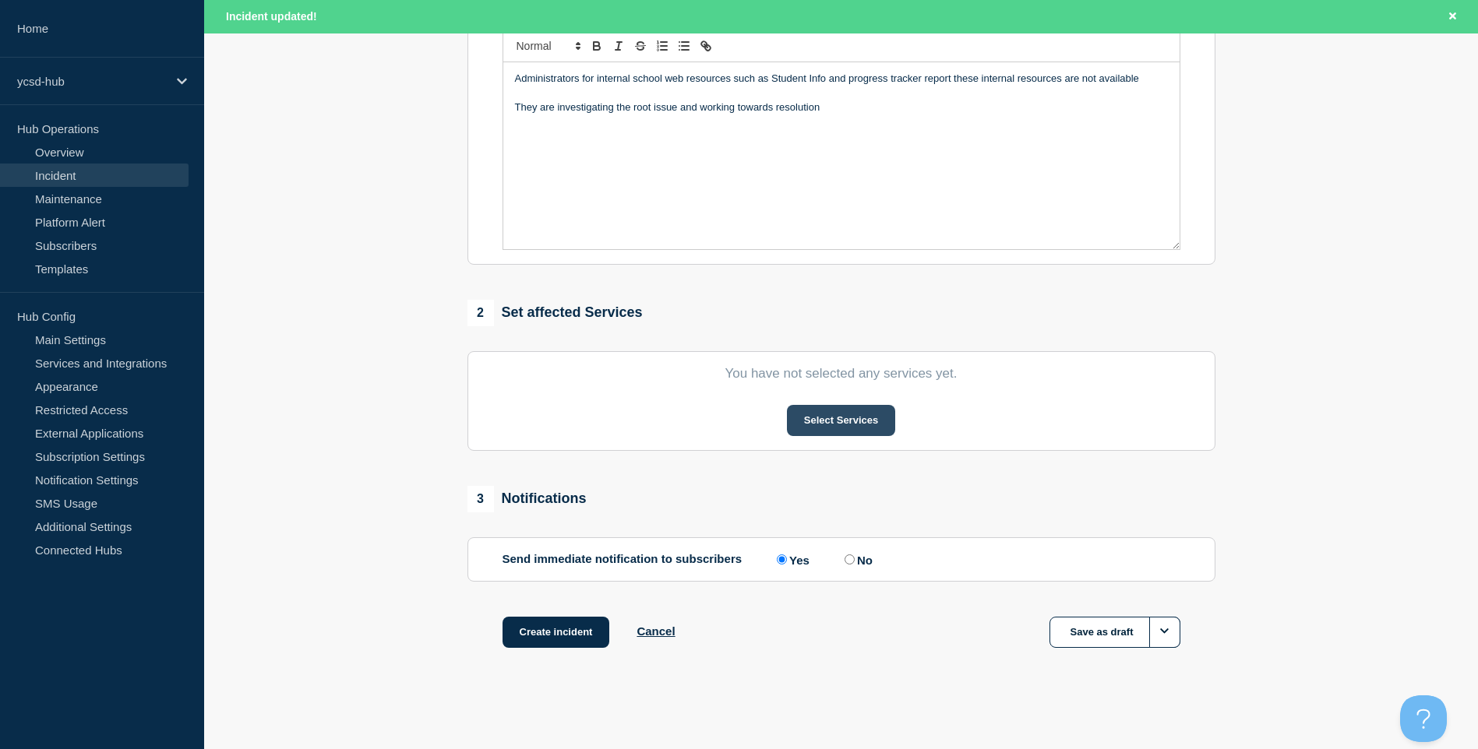
click at [851, 419] on button "Select Services" at bounding box center [841, 420] width 108 height 31
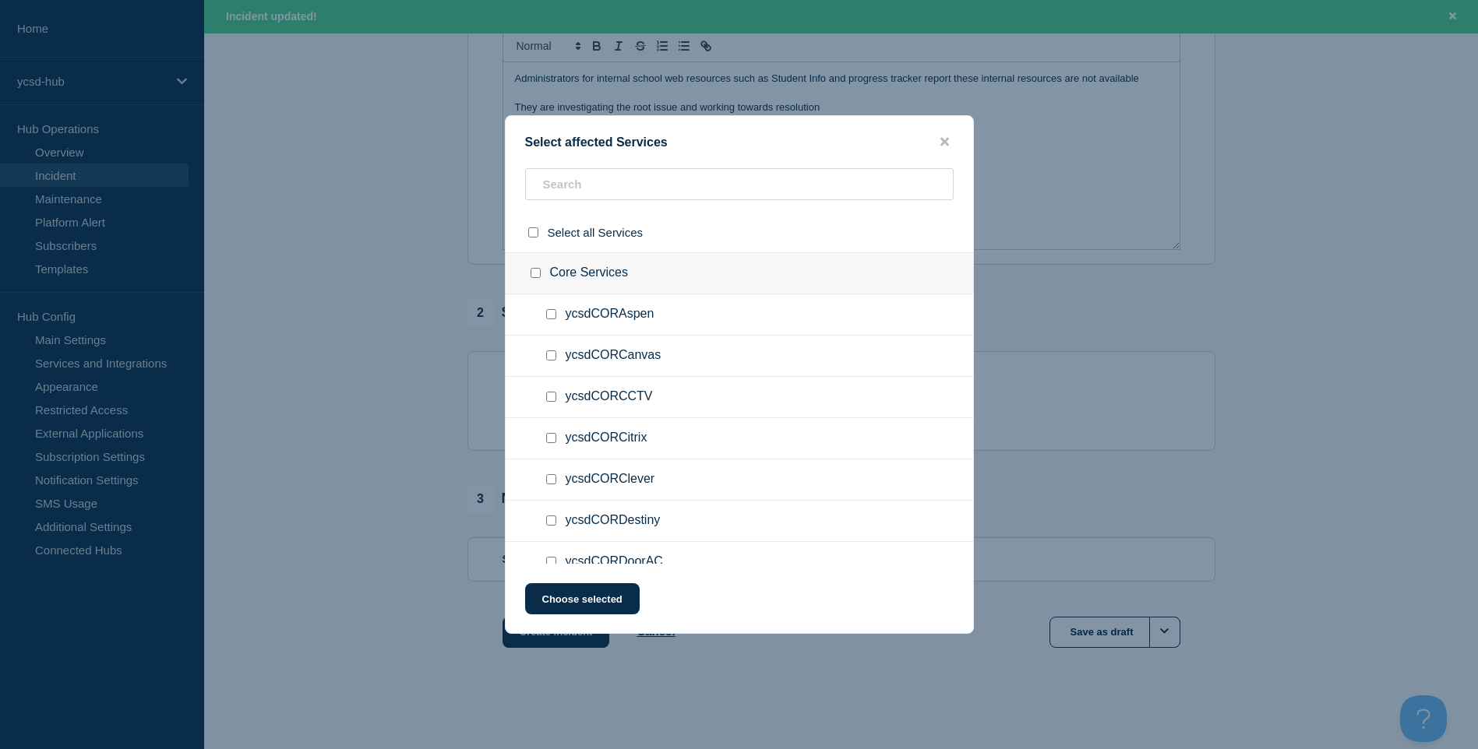
click at [650, 365] on ul "ycsdCORCanvas" at bounding box center [739, 356] width 467 height 41
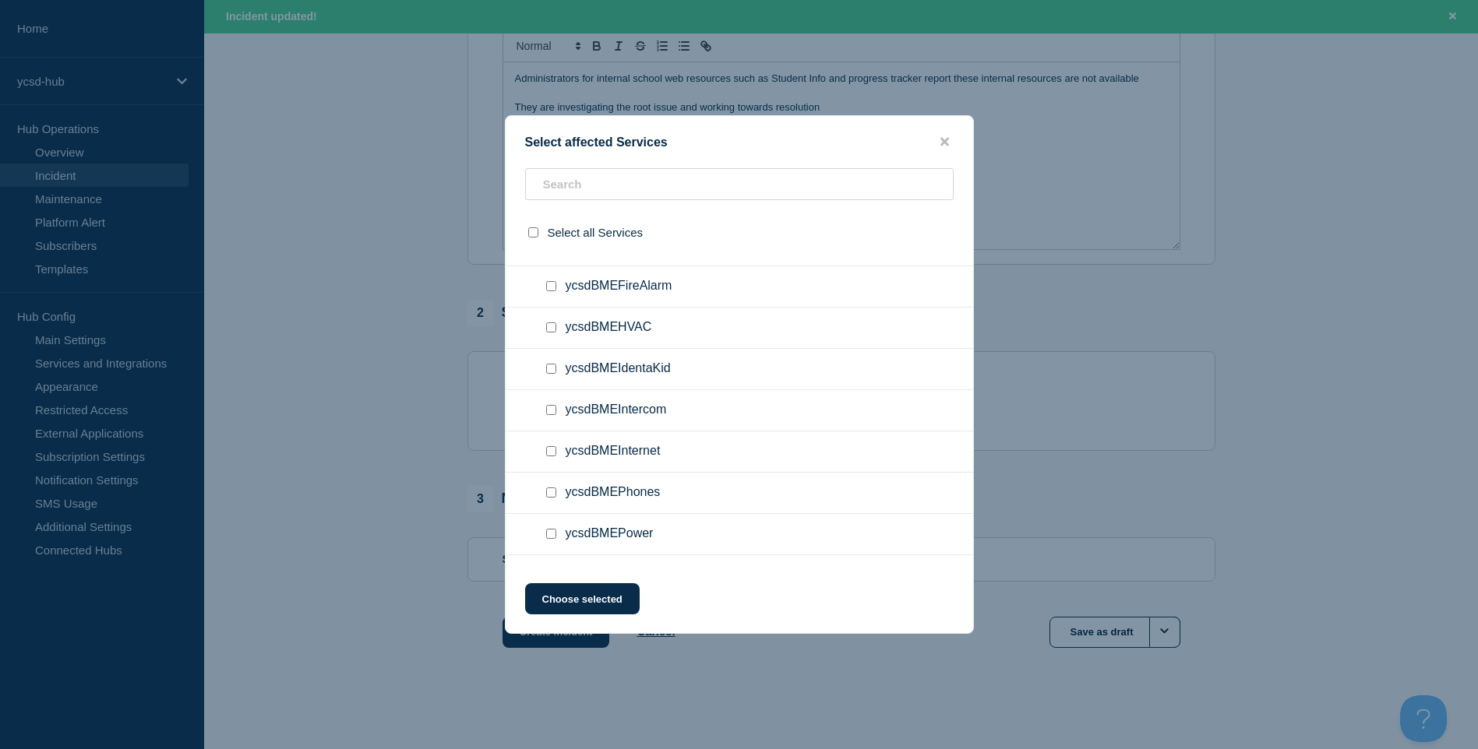
scroll to position [701, 0]
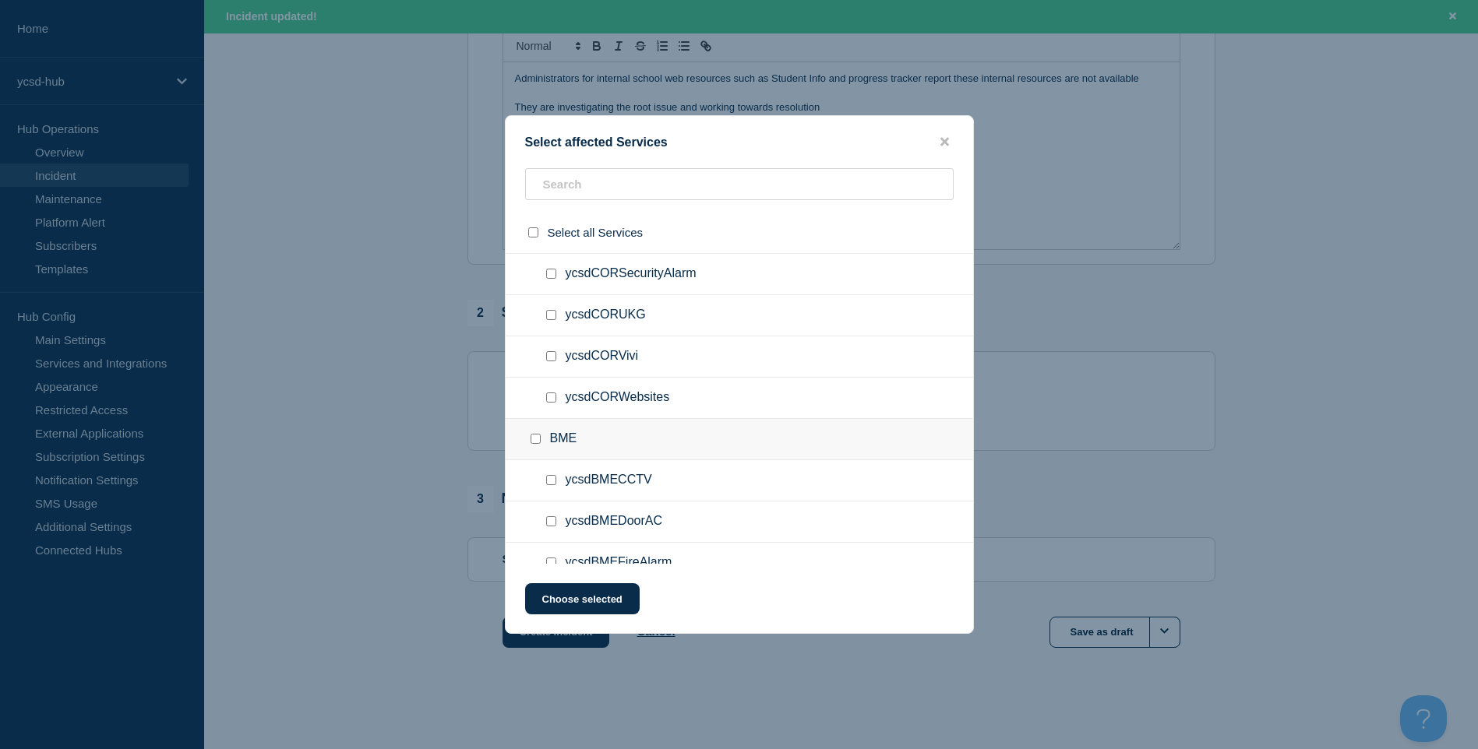
click at [553, 396] on input "ycsdCORWebsites checkbox" at bounding box center [551, 398] width 10 height 10
checkbox input "true"
click at [601, 603] on button "Choose selected" at bounding box center [582, 598] width 115 height 31
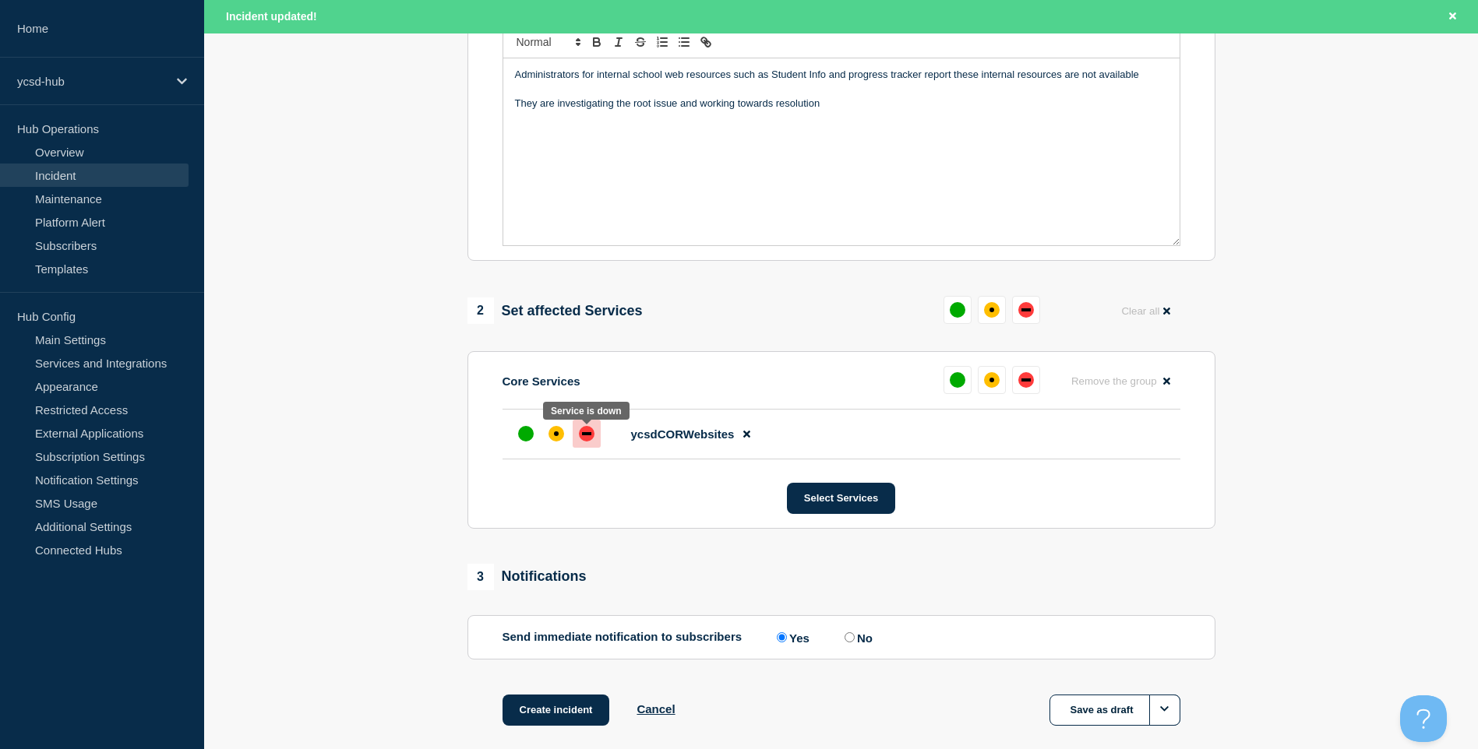
click at [590, 435] on div "down" at bounding box center [586, 433] width 9 height 3
click at [560, 719] on button "Create incident" at bounding box center [555, 710] width 107 height 31
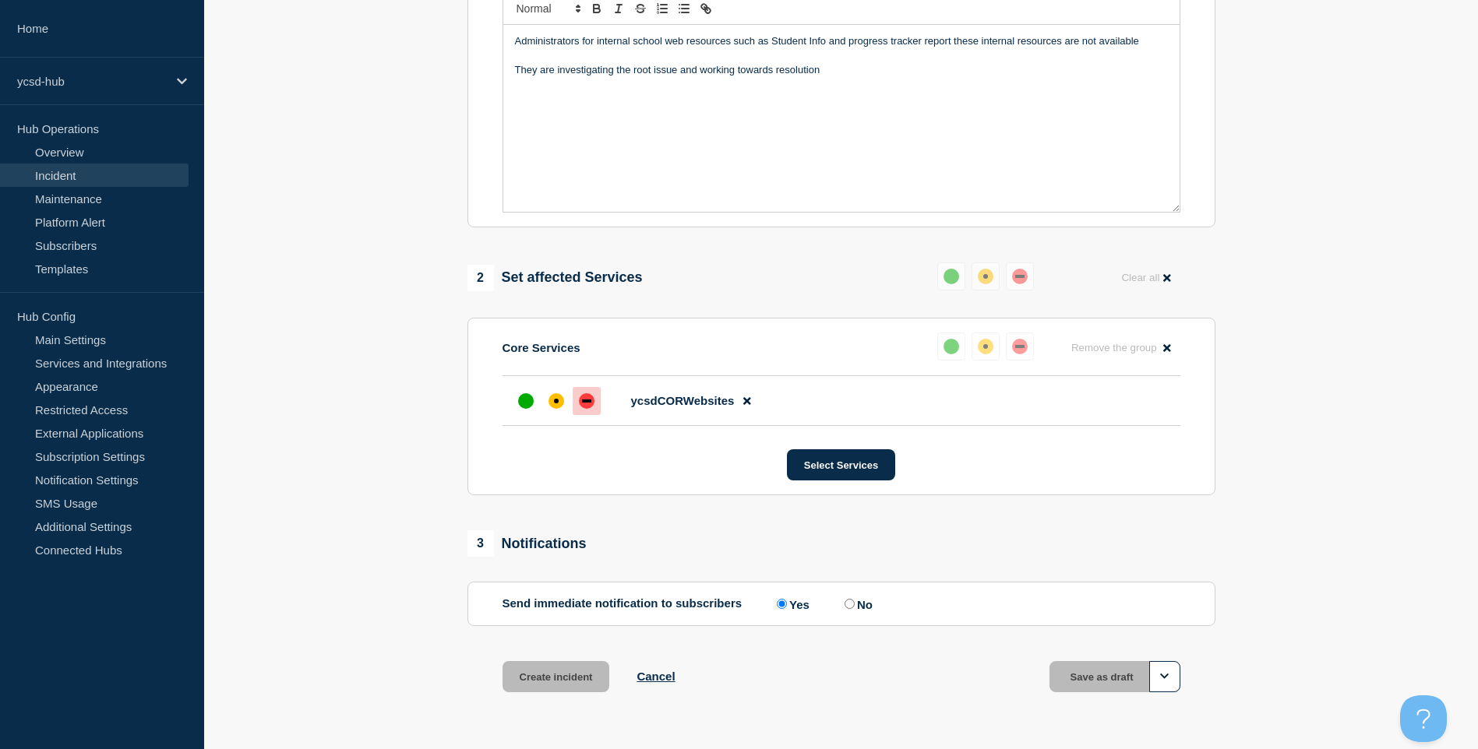
scroll to position [343, 0]
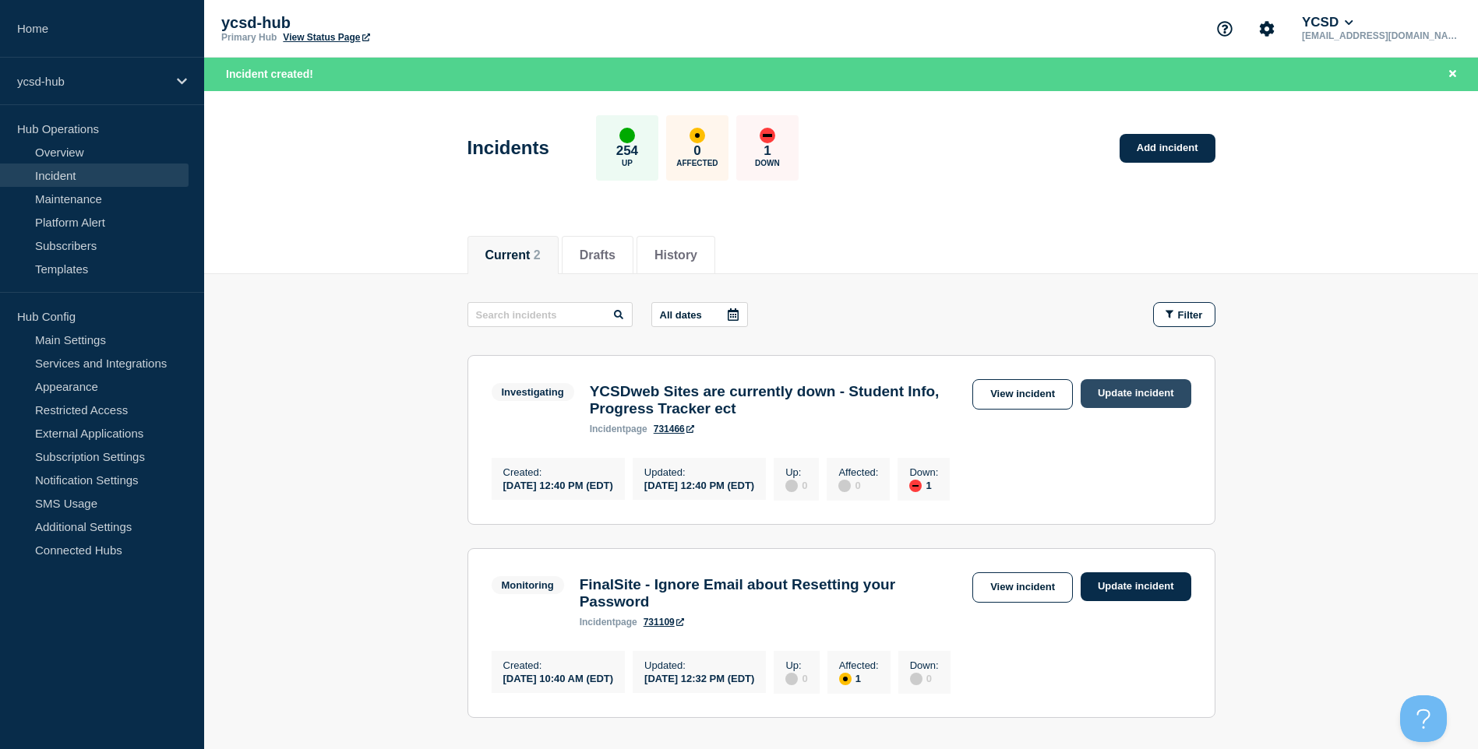
click at [1155, 398] on link "Update incident" at bounding box center [1135, 393] width 111 height 29
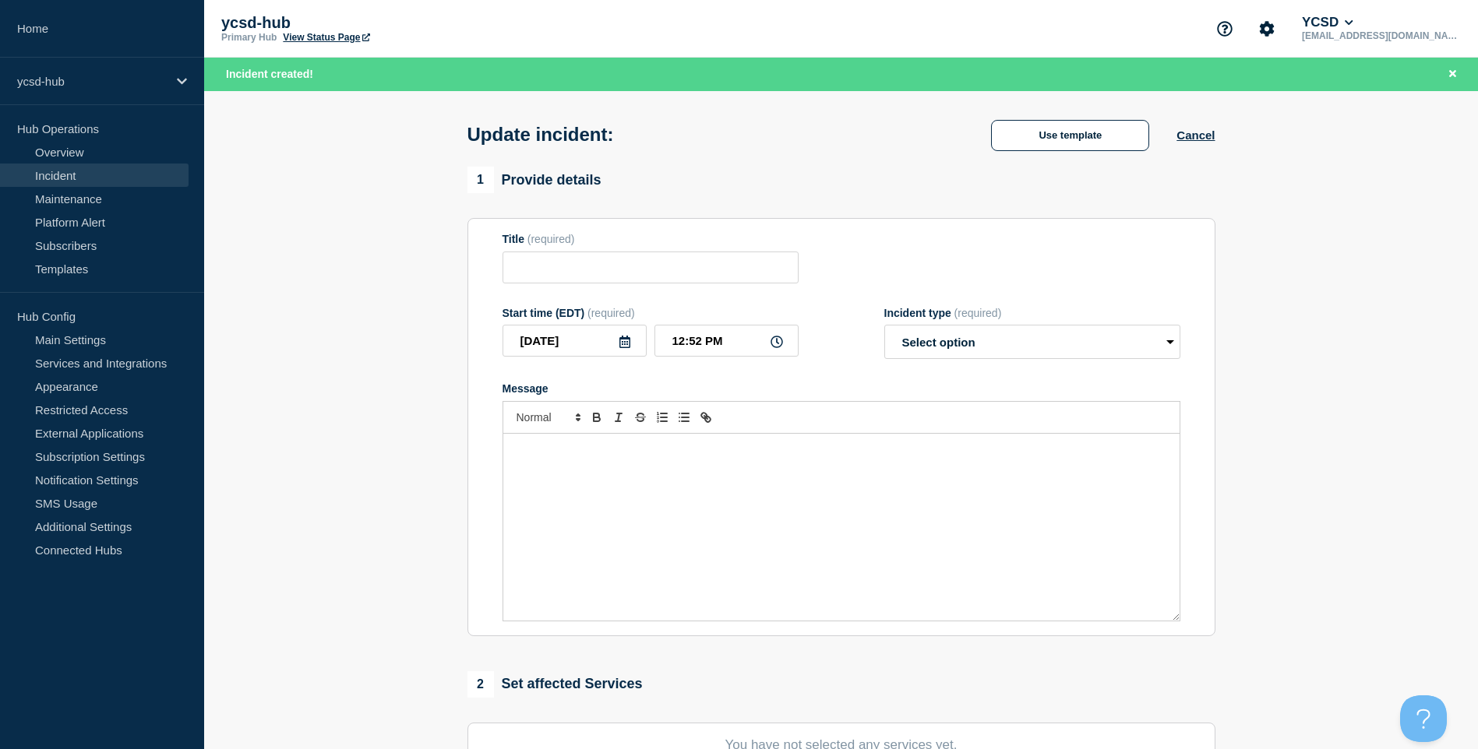
type input "YCSDweb Sites are currently down - Student Info, Progress Tracker ect"
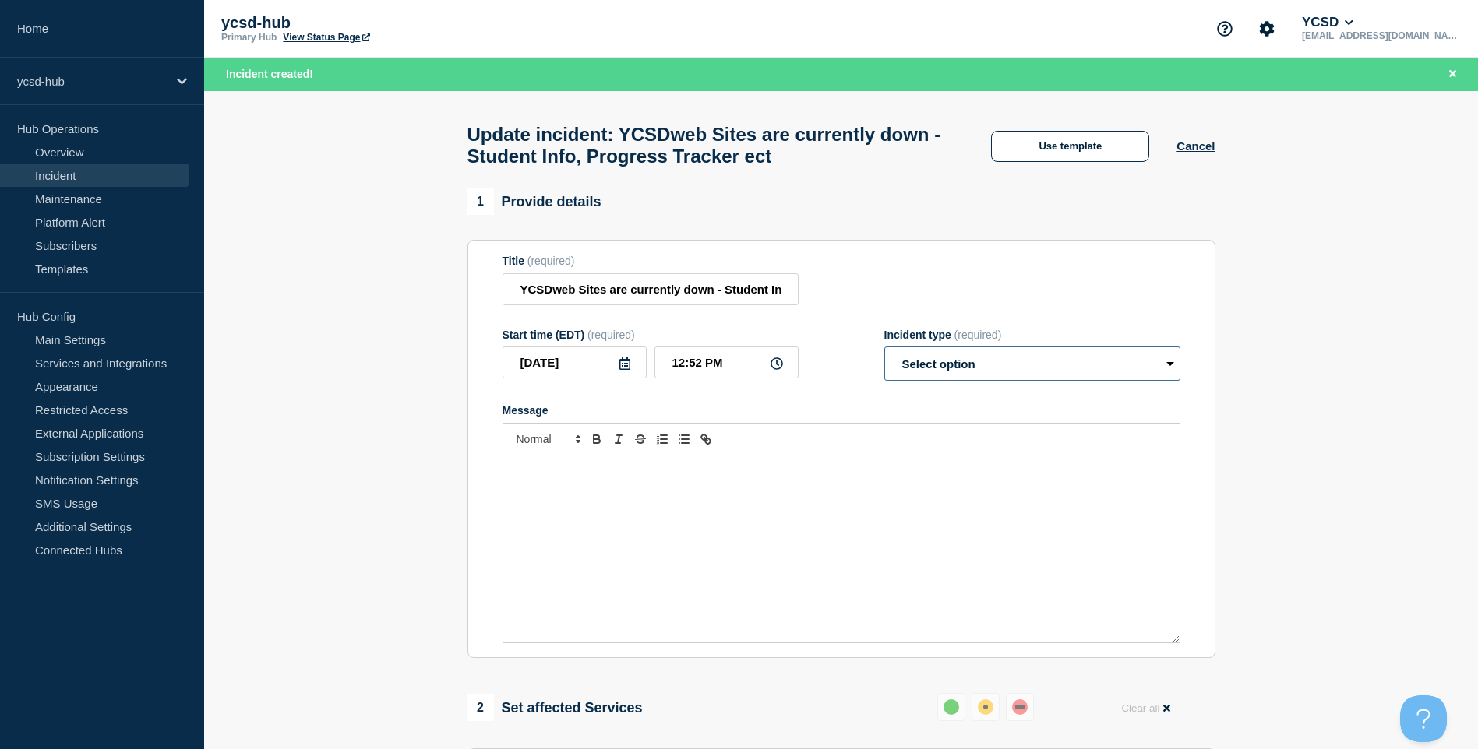
click at [966, 360] on select "Select option Investigating Identified Monitoring Resolved" at bounding box center [1032, 364] width 296 height 34
select select "resolved"
click at [884, 354] on select "Select option Investigating Identified Monitoring Resolved" at bounding box center [1032, 364] width 296 height 34
click at [871, 499] on div "Message" at bounding box center [841, 549] width 676 height 187
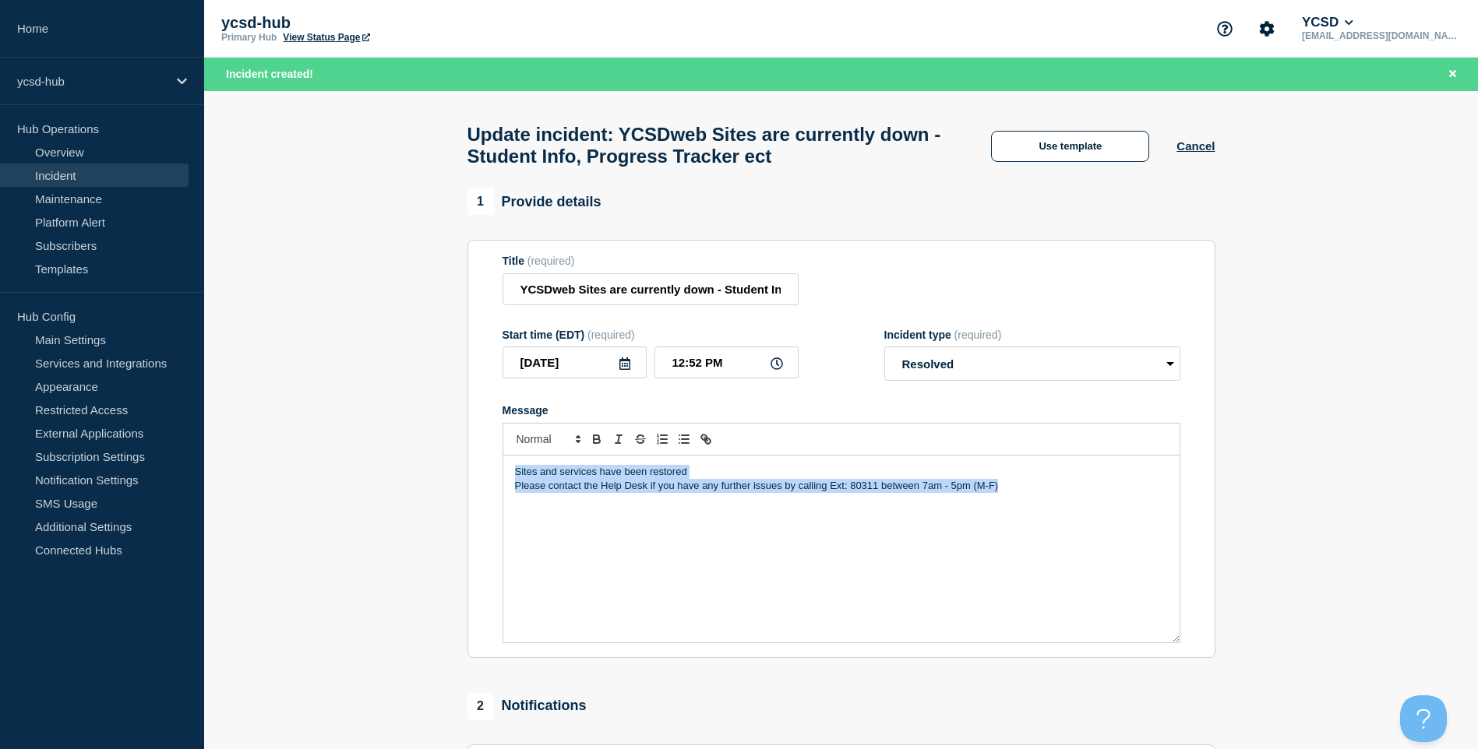
drag, startPoint x: 1120, startPoint y: 516, endPoint x: 206, endPoint y: 428, distance: 917.9
click at [206, 428] on section "1 Provide details Title (required) YCSDweb Sites are currently down - Student I…" at bounding box center [841, 605] width 1274 height 832
click at [592, 476] on p "Sites and services have been restored" at bounding box center [841, 472] width 653 height 14
drag, startPoint x: 600, startPoint y: 480, endPoint x: 1091, endPoint y: 515, distance: 492.0
click at [1091, 515] on div "Sites and services have been restored Please contact the Help Desk if you have …" at bounding box center [841, 549] width 676 height 187
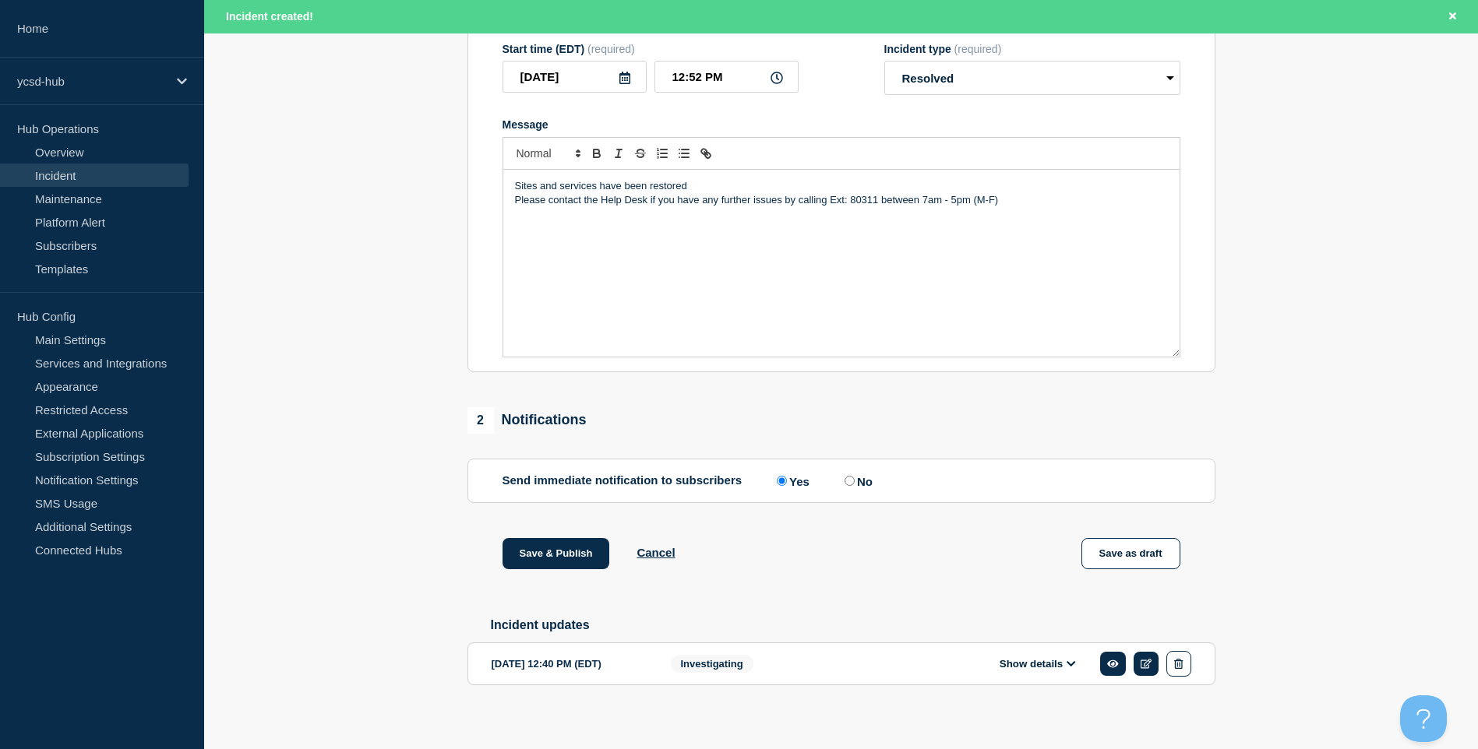
scroll to position [306, 0]
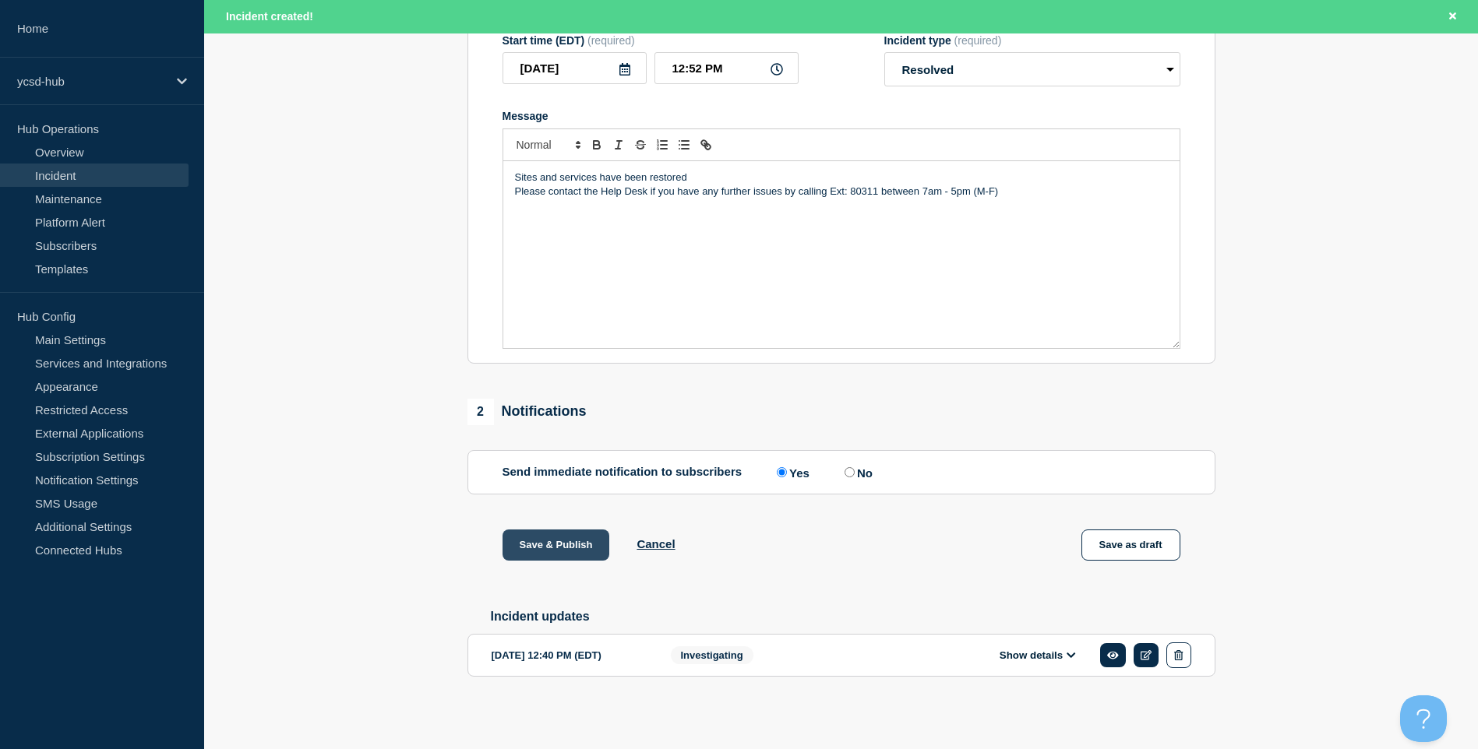
click at [562, 541] on button "Save & Publish" at bounding box center [555, 545] width 107 height 31
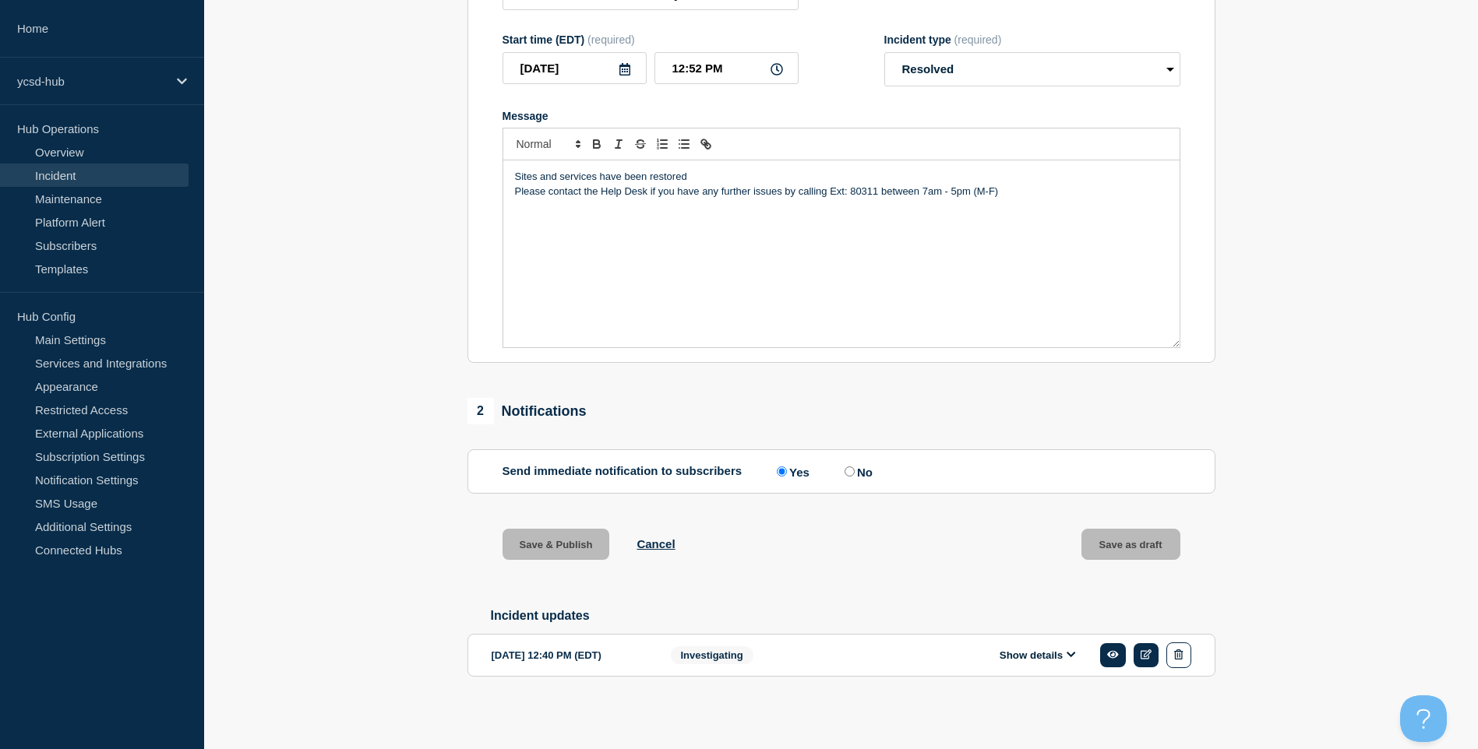
scroll to position [273, 0]
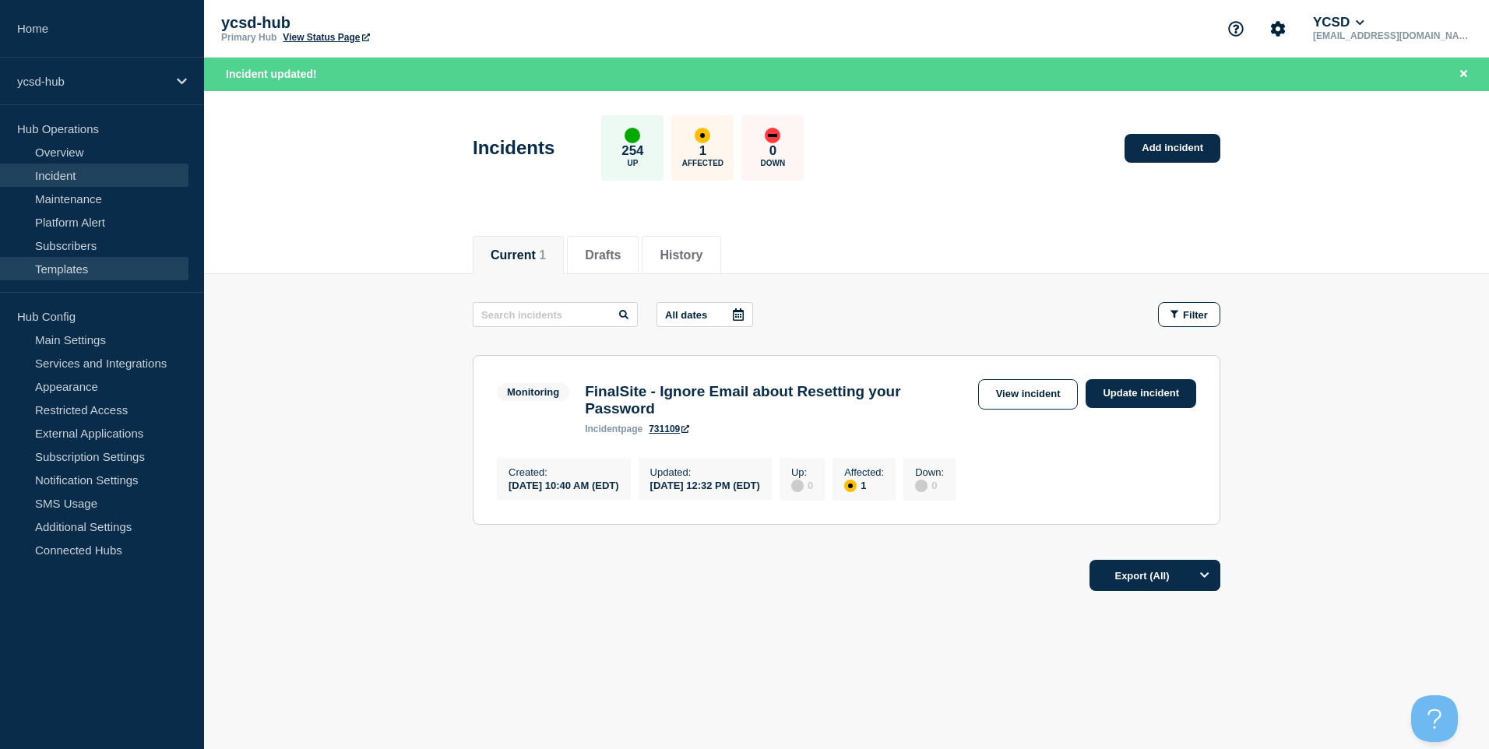
click at [87, 266] on link "Templates" at bounding box center [94, 268] width 189 height 23
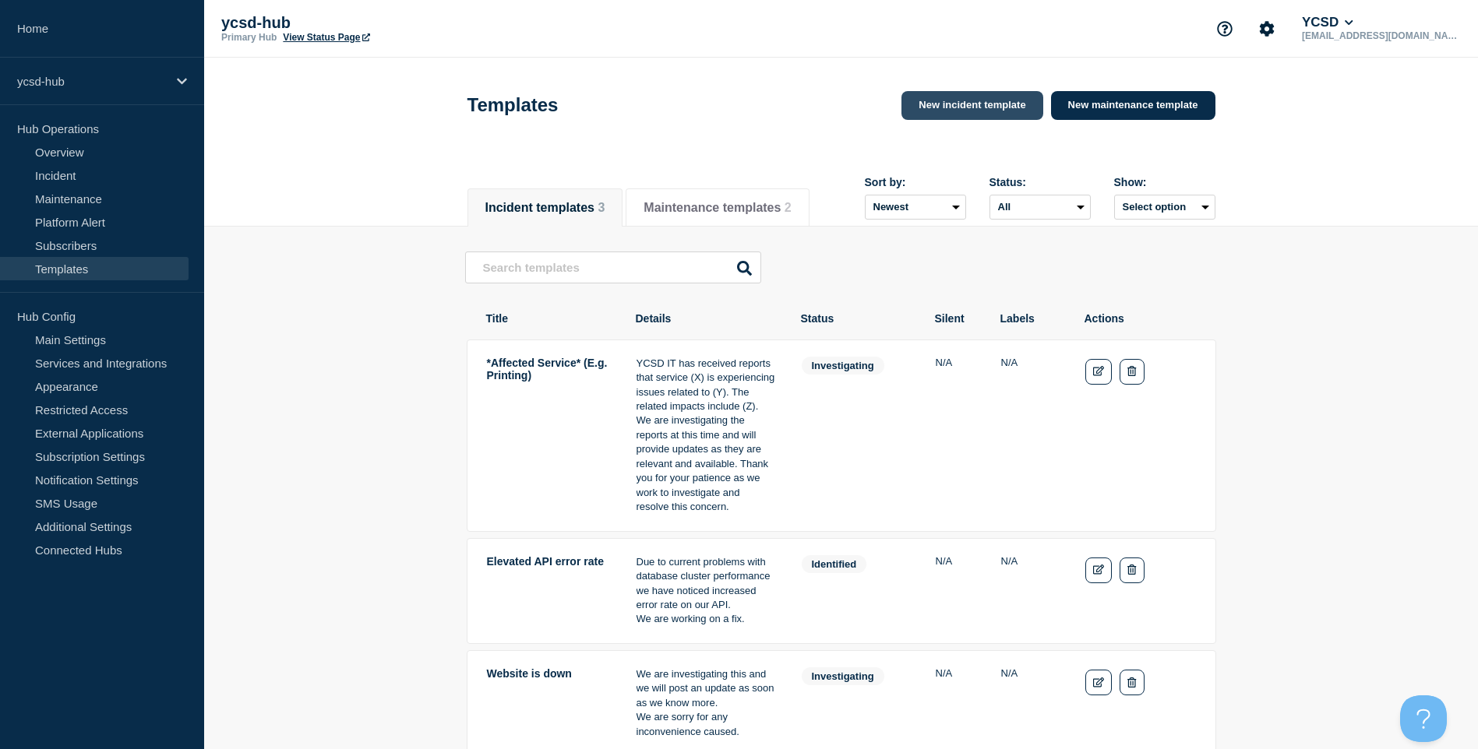
click at [939, 104] on link "New incident template" at bounding box center [971, 105] width 141 height 29
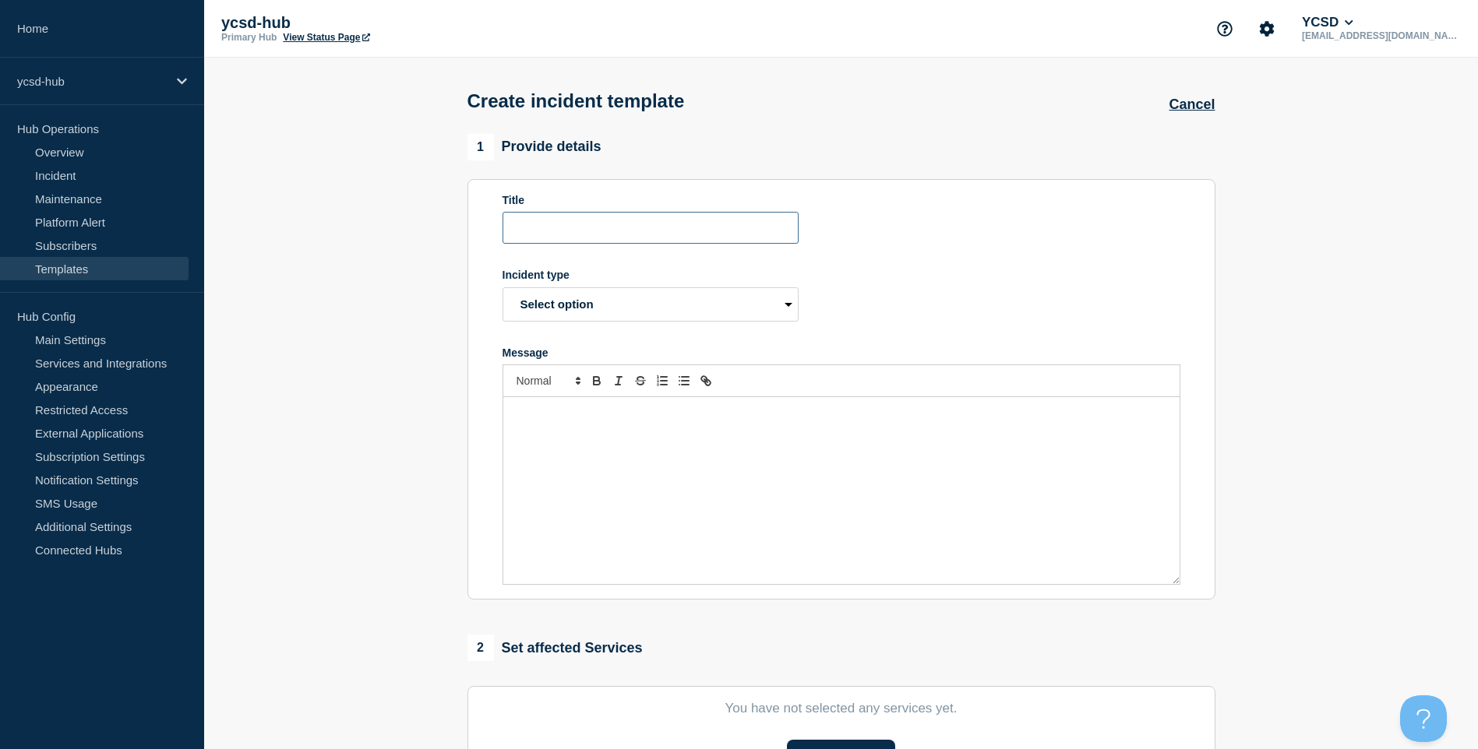
click at [600, 227] on input "Title" at bounding box center [650, 228] width 296 height 32
click at [737, 296] on select "Select option Investigating Identified Monitoring Resolved" at bounding box center [650, 304] width 296 height 34
click at [511, 231] on input "Resolution" at bounding box center [650, 228] width 296 height 32
type input "Basic Resolution"
click at [741, 319] on select "Select option Investigating Identified Monitoring Resolved" at bounding box center [650, 304] width 296 height 34
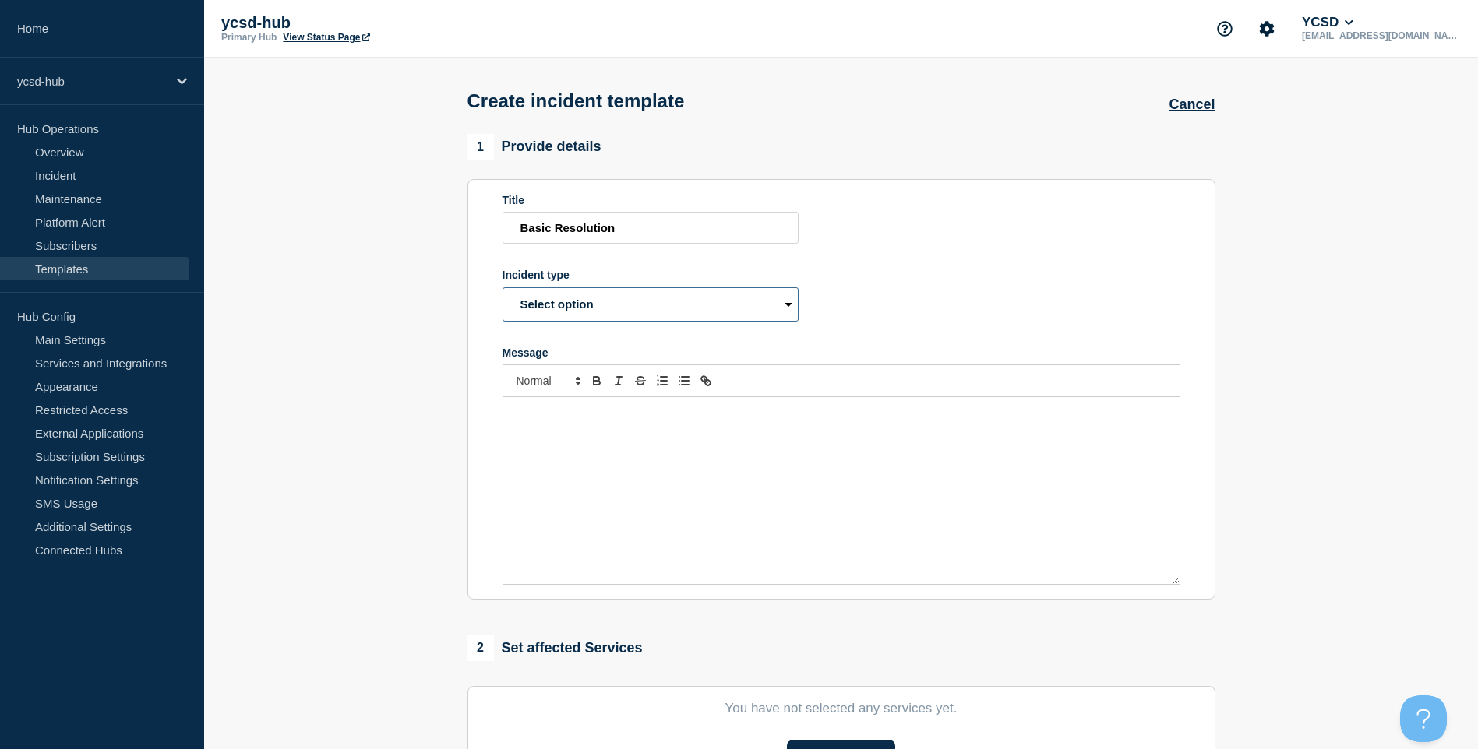
select select "resolved"
click at [502, 291] on select "Select option Investigating Identified Monitoring Resolved" at bounding box center [650, 304] width 296 height 34
click at [701, 444] on div "Message" at bounding box center [841, 490] width 676 height 187
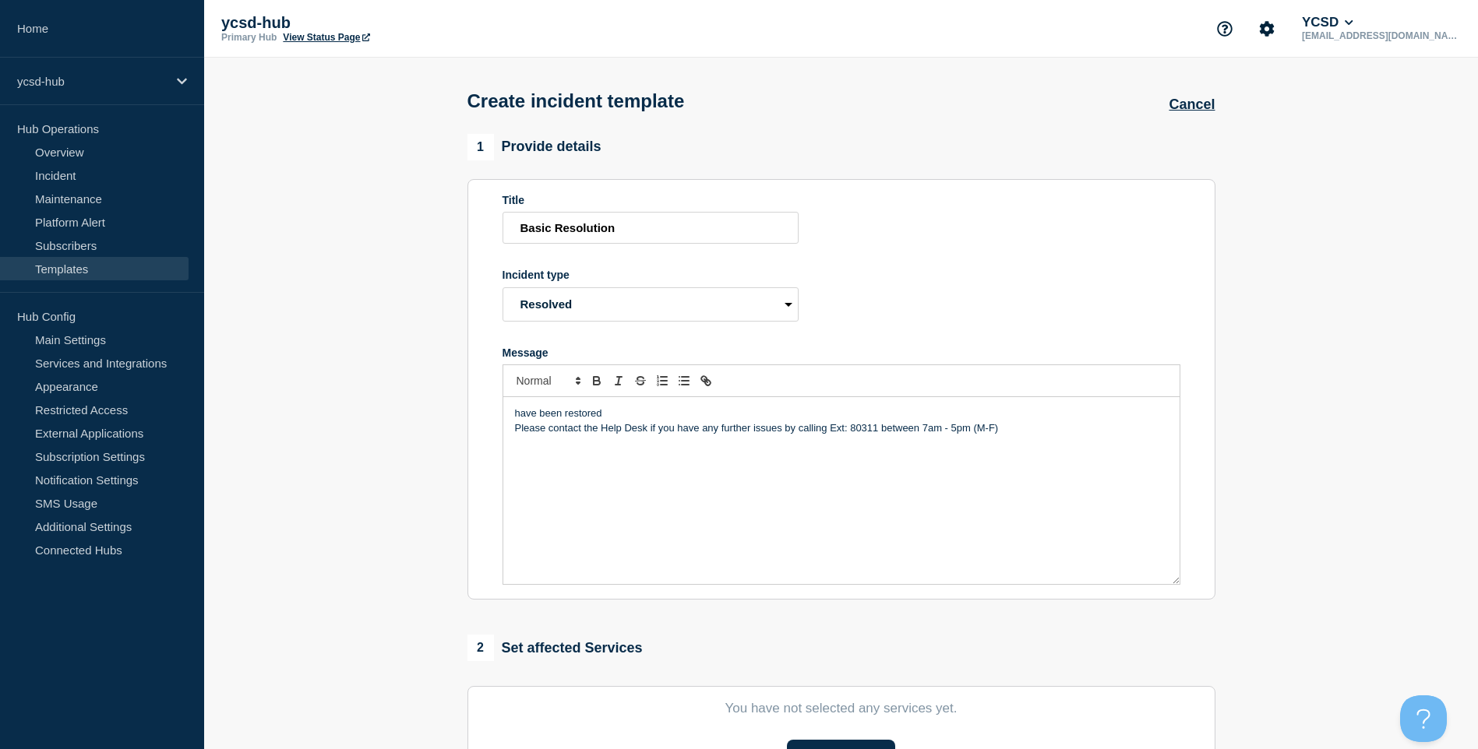
click at [510, 421] on div "have been restored Please contact the Help Desk if you have any further issues …" at bounding box center [841, 490] width 676 height 187
click at [548, 414] on p "[enter adjective] have been restored" at bounding box center [841, 414] width 653 height 14
click at [547, 414] on p "[enter adjective] have been restored" at bounding box center [841, 414] width 653 height 14
click at [631, 419] on p "[enter descriptive adjective] have been restored" at bounding box center [841, 414] width 653 height 14
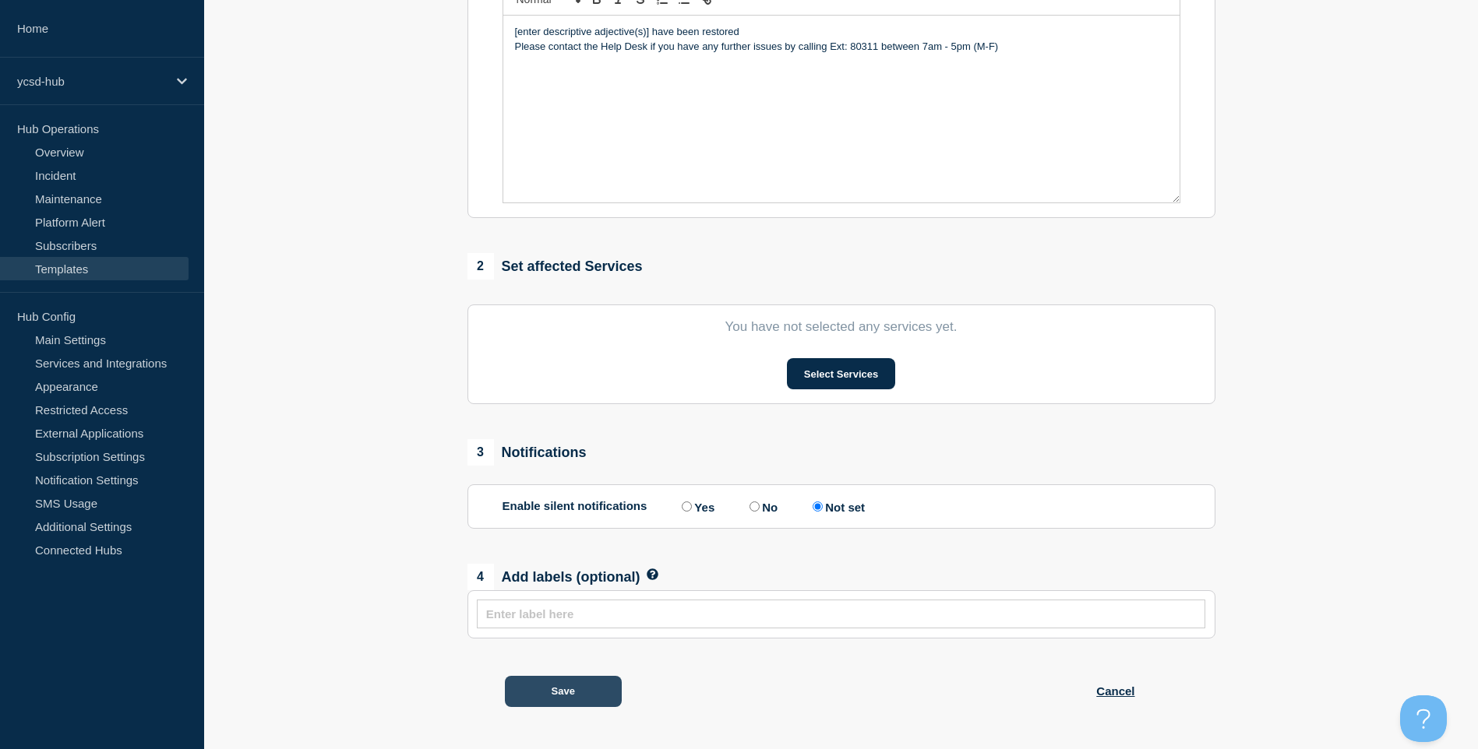
click at [578, 692] on button "Save" at bounding box center [563, 691] width 117 height 31
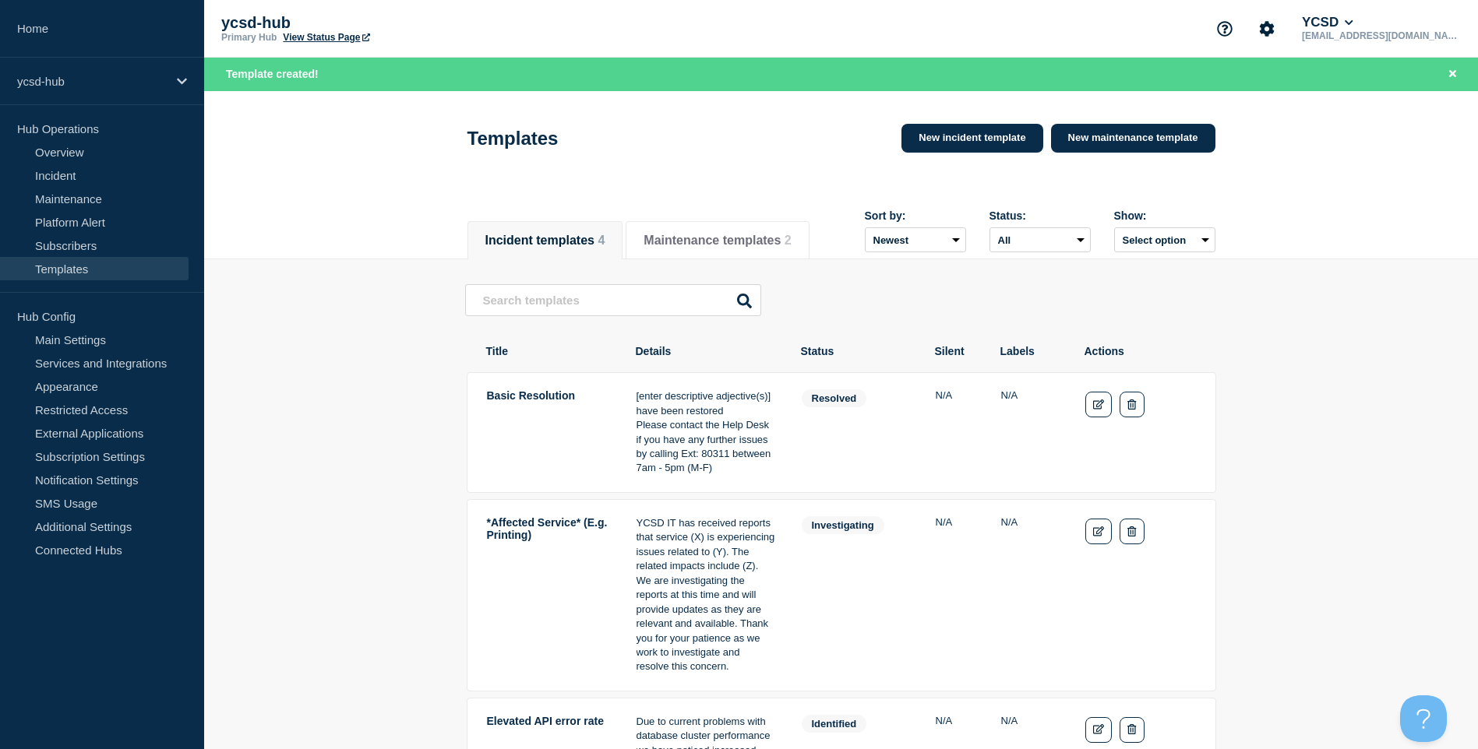
click at [1284, 418] on main "Basic Resolution [enter descriptive adjective(s)] have been restored Please con…" at bounding box center [841, 610] width 1274 height 702
click at [88, 105] on nav "Home ycsd-hub Hub Operations Overview Incident Maintenance Platform Alert Subsc…" at bounding box center [102, 292] width 204 height 585
click at [123, 86] on p "ycsd-hub" at bounding box center [92, 81] width 150 height 13
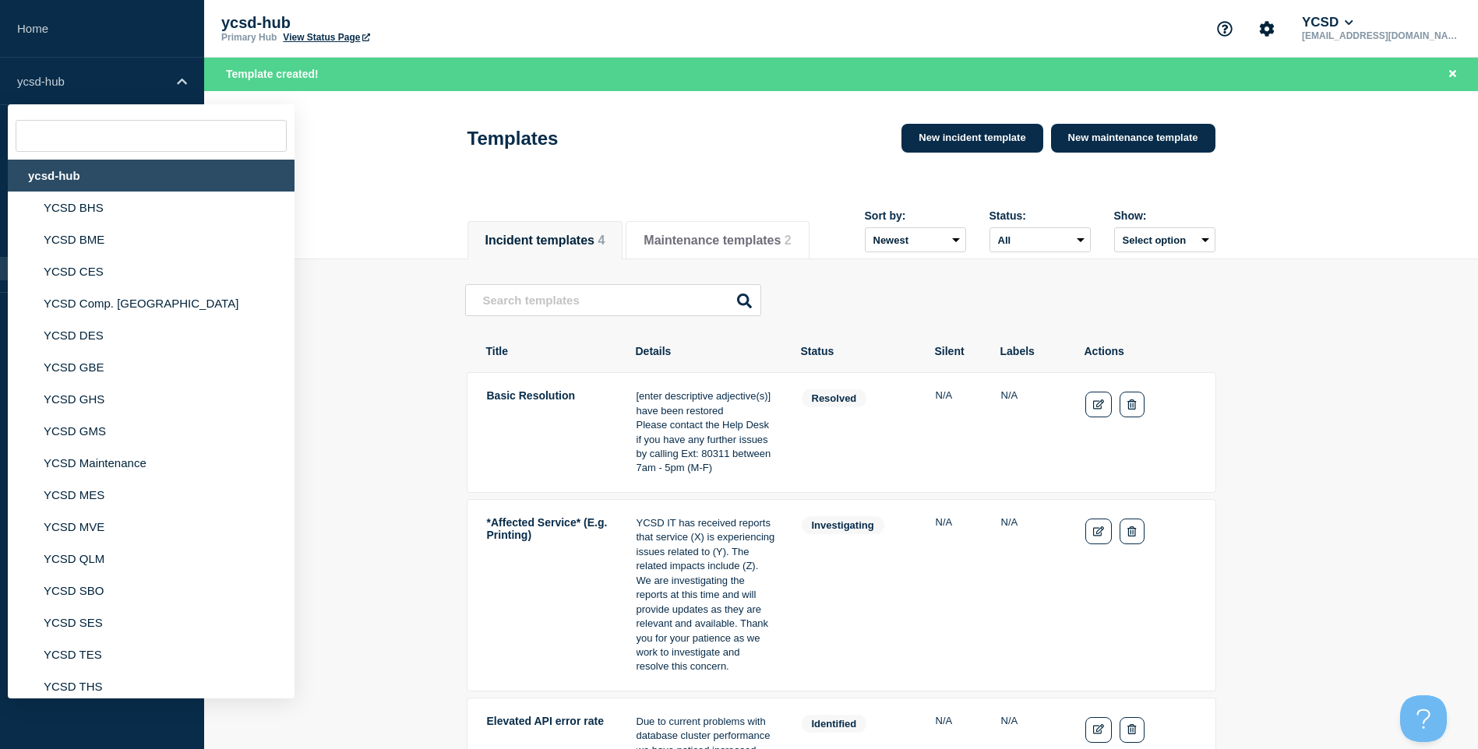
click at [146, 181] on div "ycsd-hub" at bounding box center [151, 176] width 287 height 32
click at [33, 183] on div "ycsd-hub" at bounding box center [151, 176] width 287 height 32
click at [362, 441] on main "Basic Resolution [enter descriptive adjective(s)] have been restored Please con…" at bounding box center [841, 610] width 1274 height 702
